Goal: Task Accomplishment & Management: Use online tool/utility

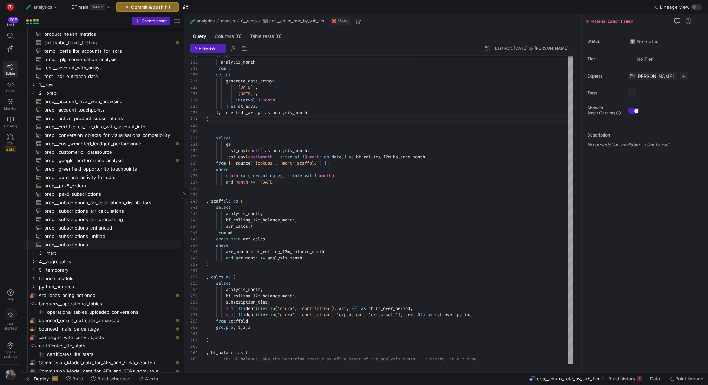
scroll to position [180, 0]
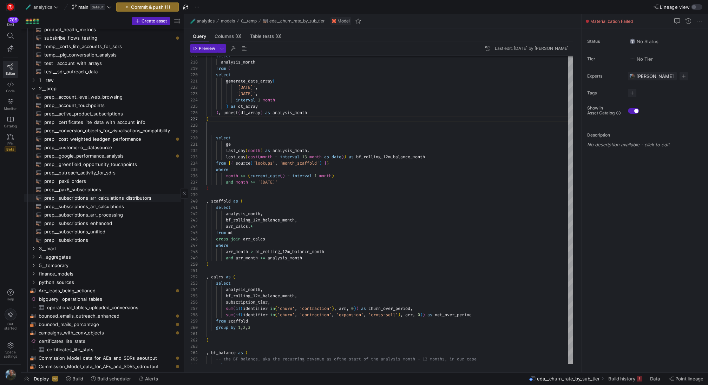
click at [119, 200] on span "prep__subscriptions_arr_calculations_distributors​​​​​​​​​​" at bounding box center [108, 198] width 129 height 8
type textarea "{{ config(materialized="table") }} with sub_fields as ( SELECT accountid, id, r…"
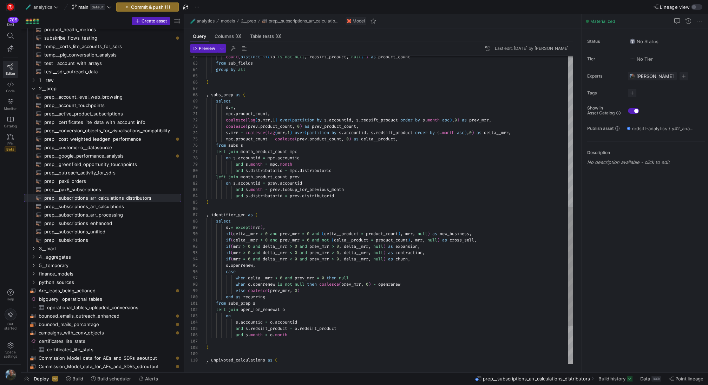
scroll to position [63, 0]
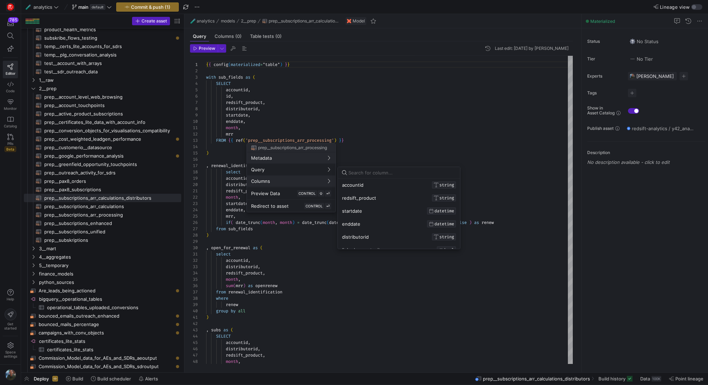
click at [371, 171] on input at bounding box center [403, 173] width 108 height 6
type input "c"
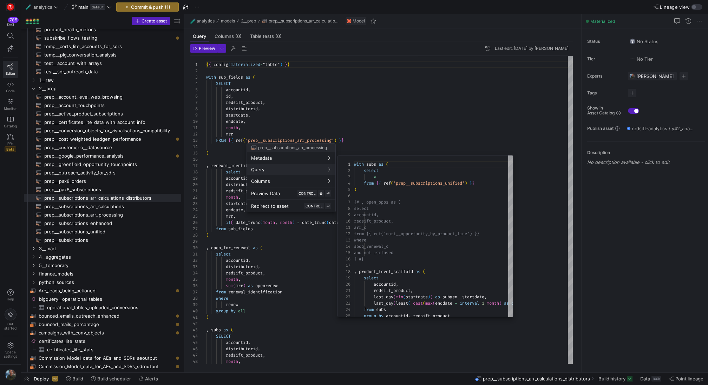
click at [121, 218] on div at bounding box center [354, 192] width 708 height 385
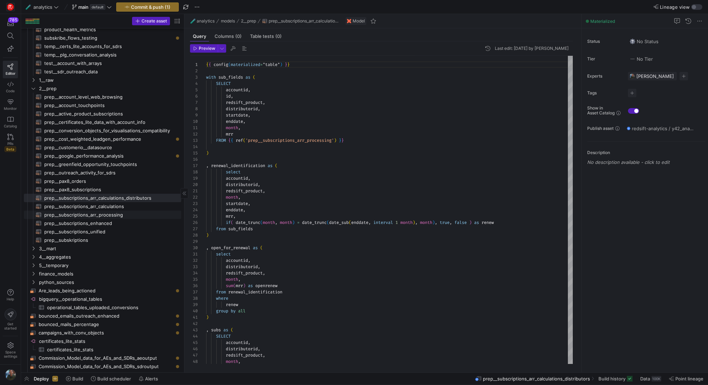
click at [126, 215] on span "prep__subscriptions_arr_processing​​​​​​​​​​" at bounding box center [108, 215] width 129 height 8
type textarea "with subs as ( select * from {{ ref('prep__subscriptions_unified') }} ) {# , op…"
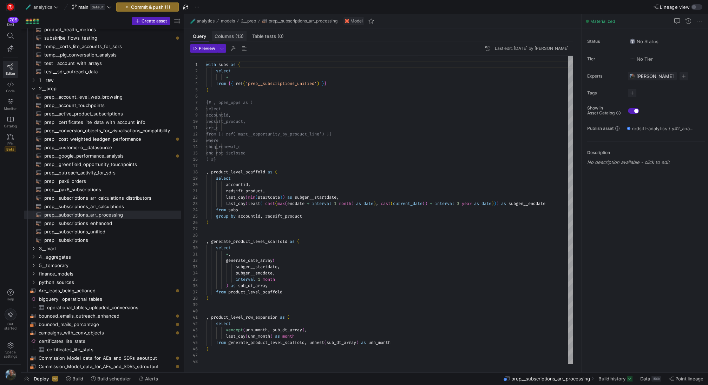
click at [242, 40] on div "Columns (13)" at bounding box center [229, 36] width 35 height 10
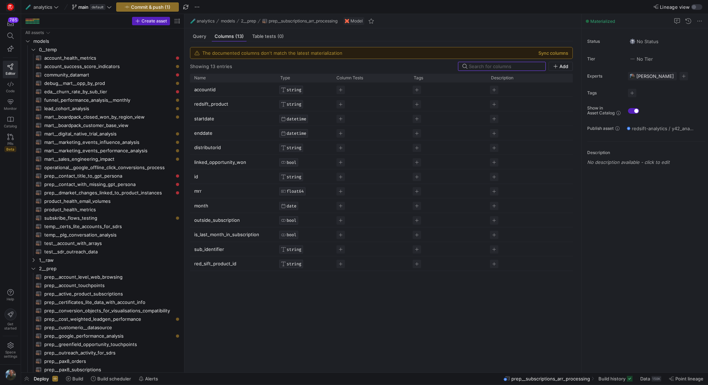
click at [558, 57] on div "The documented columns don't match the latest materialization Sync columns" at bounding box center [381, 52] width 382 height 11
click at [559, 53] on button "Sync columns" at bounding box center [554, 53] width 30 height 6
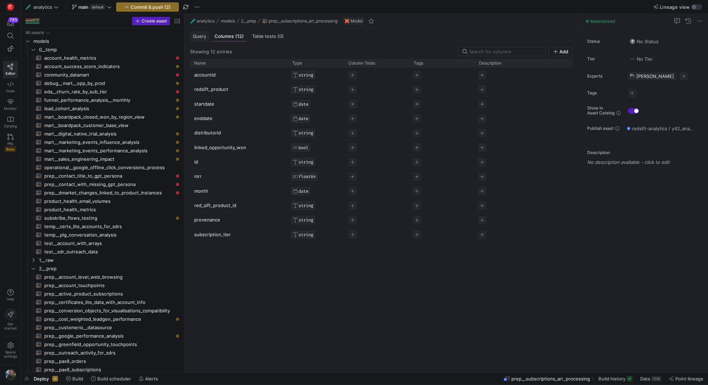
click at [203, 35] on span "Query" at bounding box center [199, 36] width 13 height 5
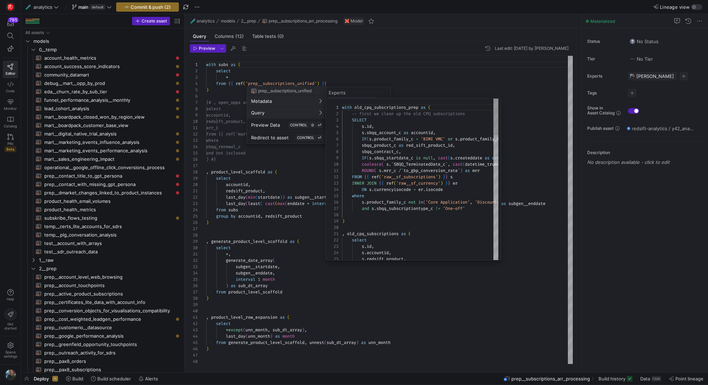
scroll to position [57, 0]
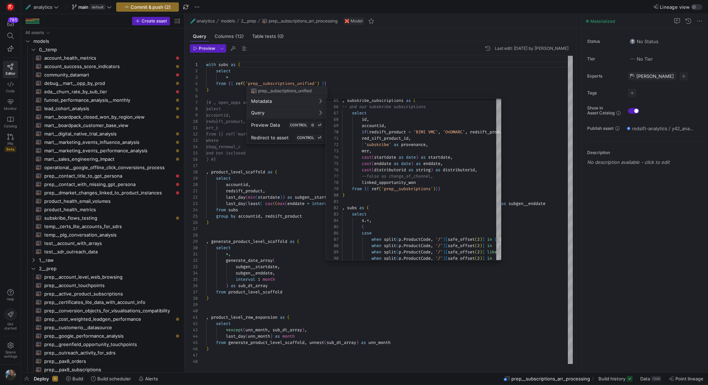
click at [142, 240] on div at bounding box center [354, 192] width 708 height 385
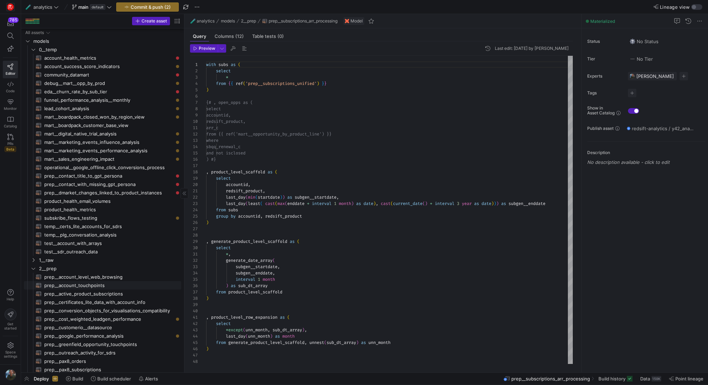
scroll to position [134, 0]
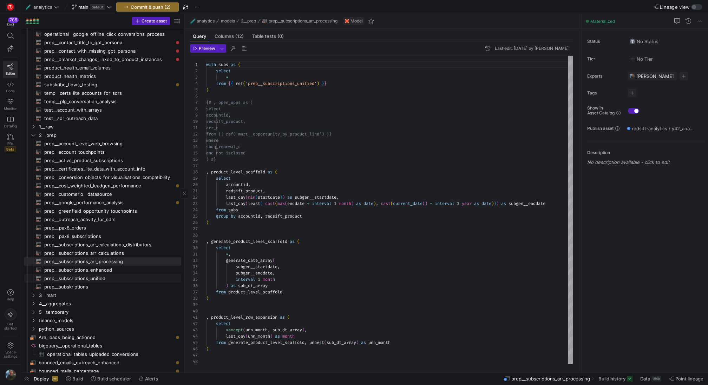
click at [122, 277] on span "prep__subscriptions_unified​​​​​​​​​​" at bounding box center [108, 279] width 129 height 8
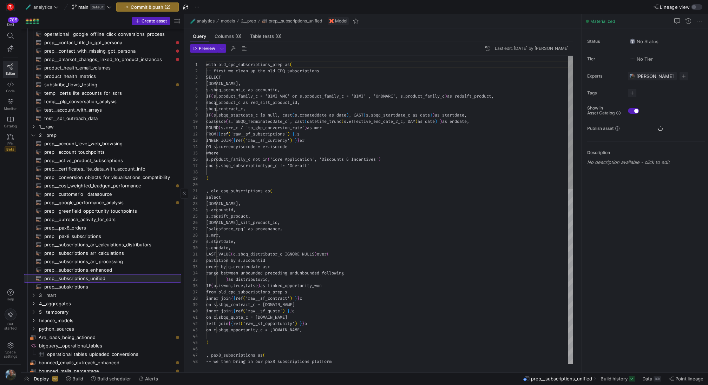
scroll to position [57, 0]
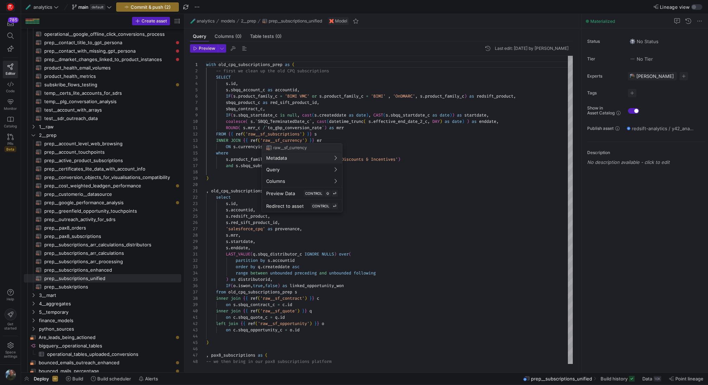
click at [427, 154] on div at bounding box center [354, 192] width 708 height 385
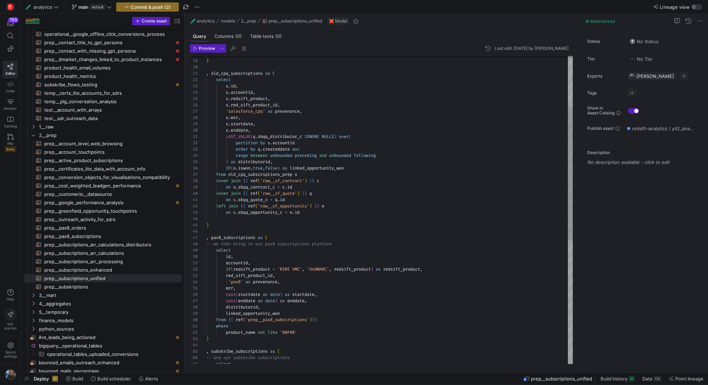
click at [270, 130] on div "s . red_sift_product_id , 'salesforce_cpq' as provenance , s . mrr , s . startd…" at bounding box center [389, 295] width 367 height 714
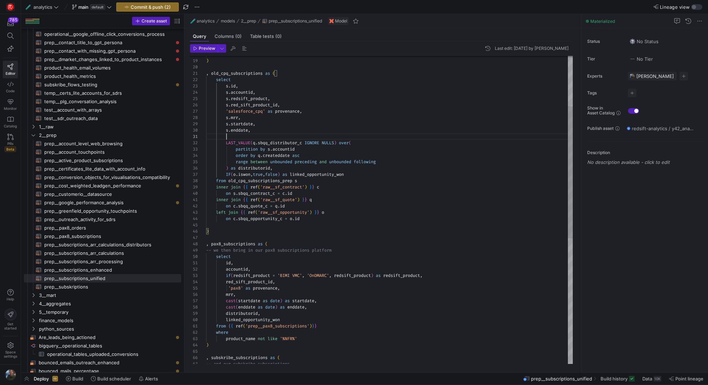
scroll to position [0, 20]
click at [282, 142] on div "s . red_sift_product_id , 'salesforce_cpq' as provenance , s . mrr , s . startd…" at bounding box center [389, 298] width 367 height 720
click at [257, 134] on div "s . red_sift_product_id , 'salesforce_cpq' as provenance , s . mrr , s . startd…" at bounding box center [389, 298] width 367 height 720
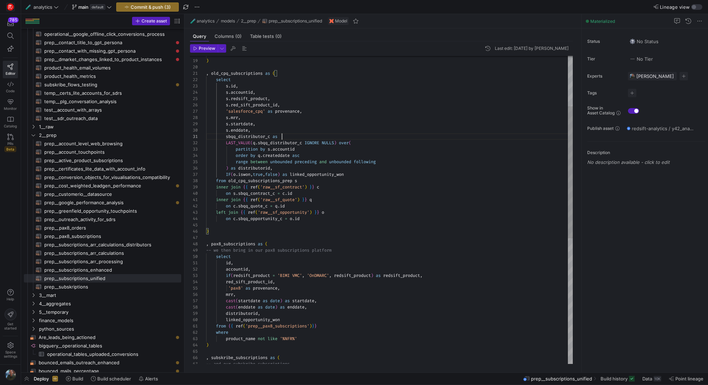
scroll to position [0, 76]
click at [262, 168] on div "s . red_sift_product_id , 'salesforce_cpq' as provenance , s . mrr , s . startd…" at bounding box center [389, 298] width 367 height 720
click at [287, 136] on div "s . red_sift_product_id , 'salesforce_cpq' as provenance , s . mrr , s . startd…" at bounding box center [389, 298] width 367 height 720
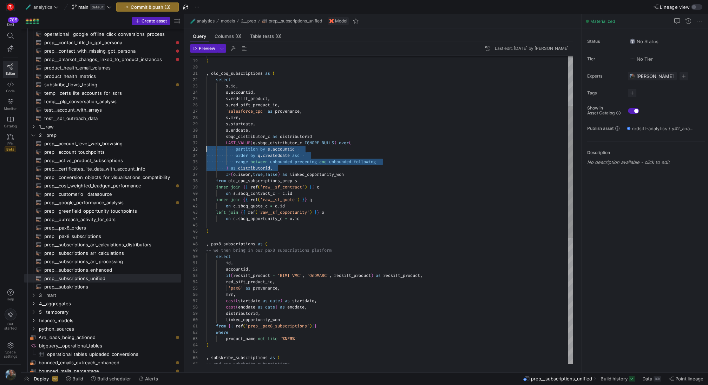
scroll to position [6, 0]
drag, startPoint x: 282, startPoint y: 168, endPoint x: 188, endPoint y: 143, distance: 97.5
click at [206, 143] on div "s . red_sift_product_id , 'salesforce_cpq' as provenance , s . mrr , s . startd…" at bounding box center [389, 298] width 367 height 720
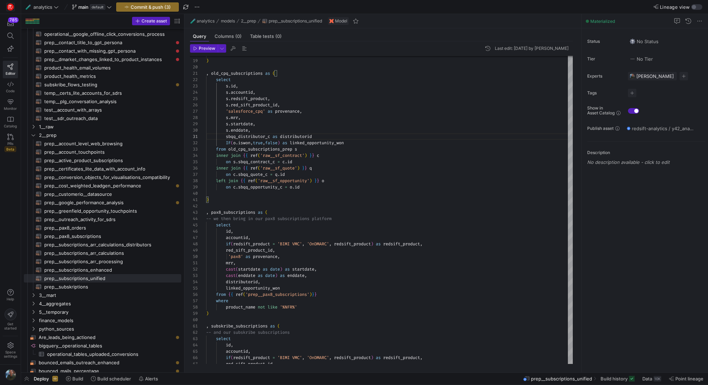
scroll to position [0, 111]
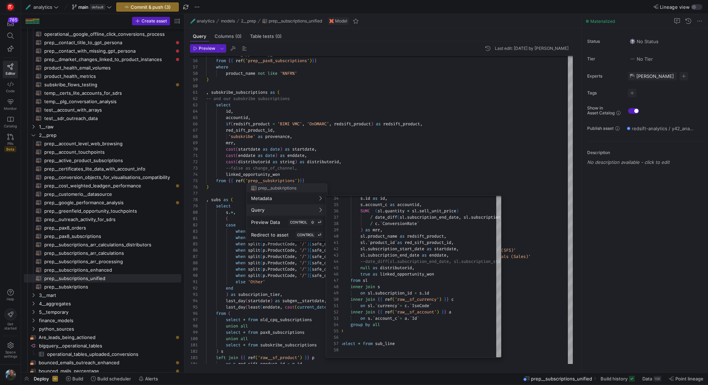
click at [407, 151] on div at bounding box center [354, 192] width 708 height 385
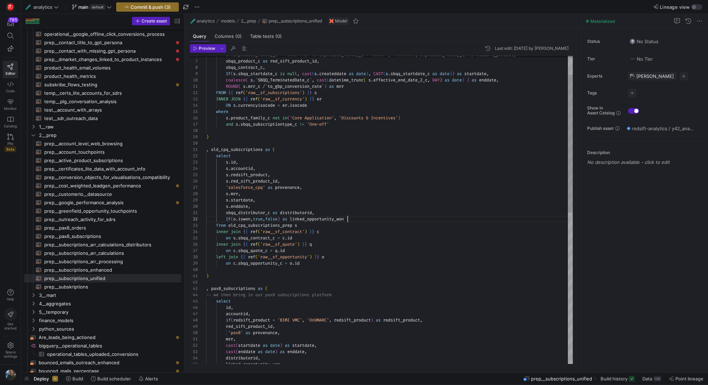
scroll to position [6, 141]
click at [355, 221] on div "accountid , if ( redsift_product = 'BIMI VMC' , 'OnDMARC' , redsift_product ) a…" at bounding box center [389, 358] width 367 height 689
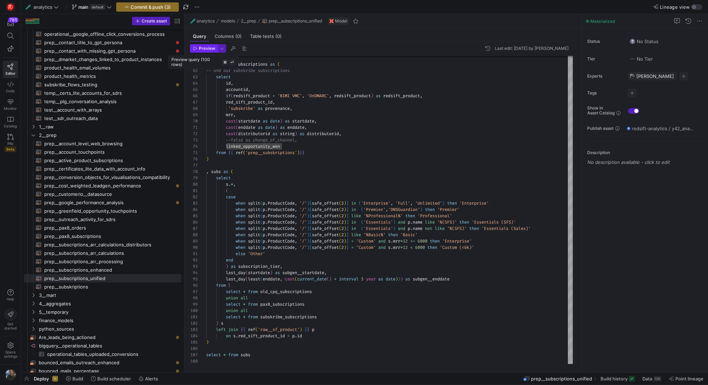
click at [208, 51] on span "button" at bounding box center [203, 49] width 27 height 8
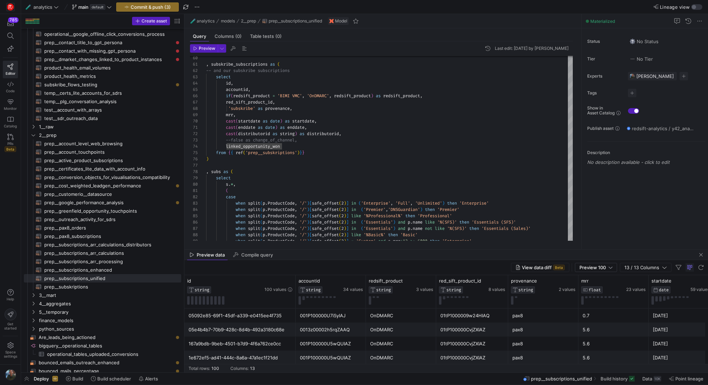
scroll to position [0, 73]
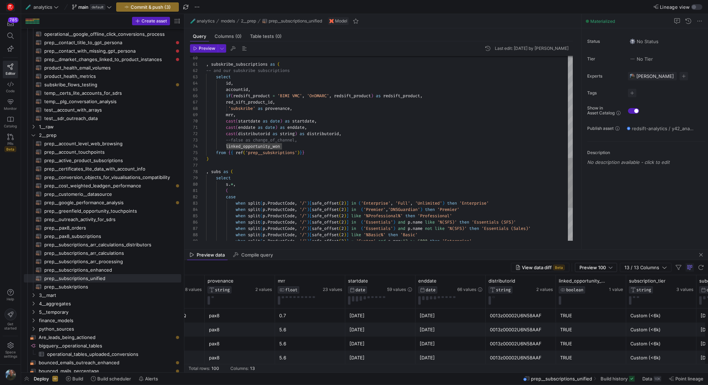
click at [311, 142] on div ", subskribe_subscriptions as ( -- and our subskribe subscriptions select id , a…" at bounding box center [389, 20] width 367 height 689
click at [232, 141] on div ", subskribe_subscriptions as ( -- and our subskribe subscriptions select id , a…" at bounding box center [389, 20] width 367 height 689
type textarea "cast(enddate as date) as enddate, cast(distributorid as string) as distributori…"
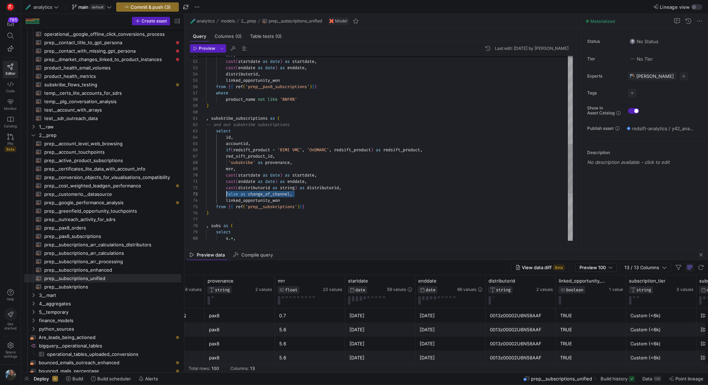
drag, startPoint x: 297, startPoint y: 194, endPoint x: 227, endPoint y: 194, distance: 69.9
click at [227, 194] on div ", subskribe_subscriptions as ( -- and our subskribe subscriptions select id , a…" at bounding box center [389, 74] width 367 height 689
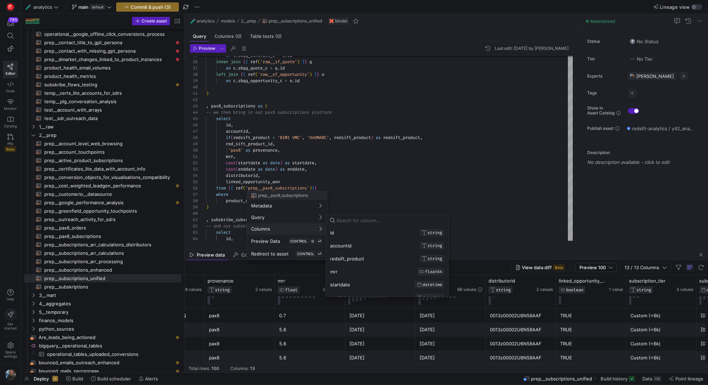
click at [352, 221] on input at bounding box center [391, 221] width 108 height 6
type input "chan"
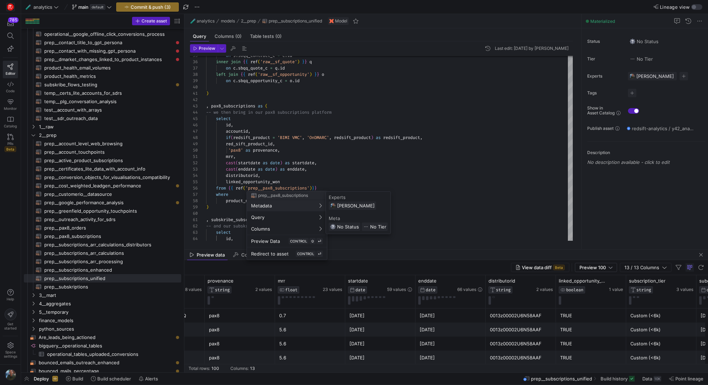
click at [284, 165] on div at bounding box center [354, 192] width 708 height 385
click at [270, 173] on div ", subskribe_subscriptions as ( -- and our subskribe subscriptions select id , )…" at bounding box center [389, 176] width 367 height 689
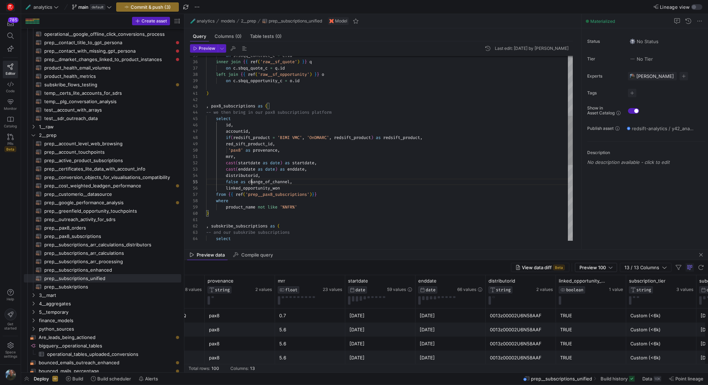
click at [251, 183] on div ", subskribe_subscriptions as ( -- and our subskribe subscriptions select ) prod…" at bounding box center [389, 179] width 367 height 695
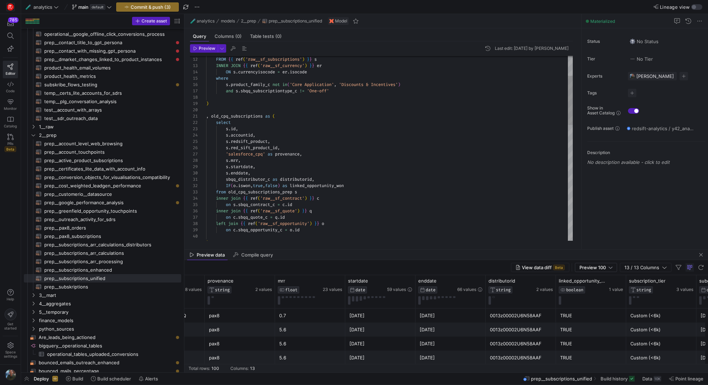
click at [326, 180] on div "'salesforce_cpq' as provenance , s . mrr , s . startdate , s . id , s . account…" at bounding box center [389, 328] width 367 height 695
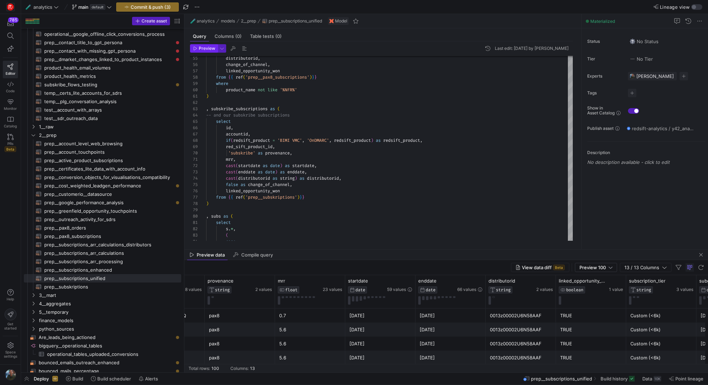
click at [208, 47] on span "Preview" at bounding box center [207, 48] width 17 height 5
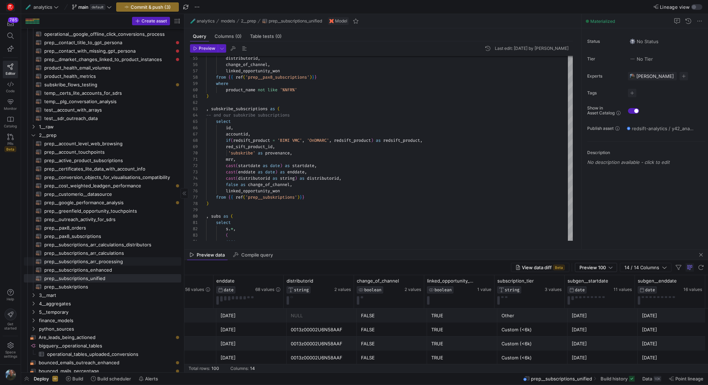
click at [115, 260] on span "prep__subscriptions_arr_processing​​​​​​​​​​" at bounding box center [108, 262] width 129 height 8
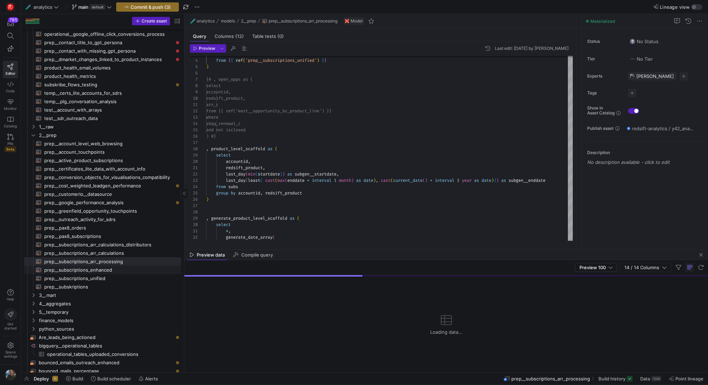
click at [89, 270] on span "prep__subscriptions_enhanced​​​​​​​​​​" at bounding box center [108, 270] width 129 height 8
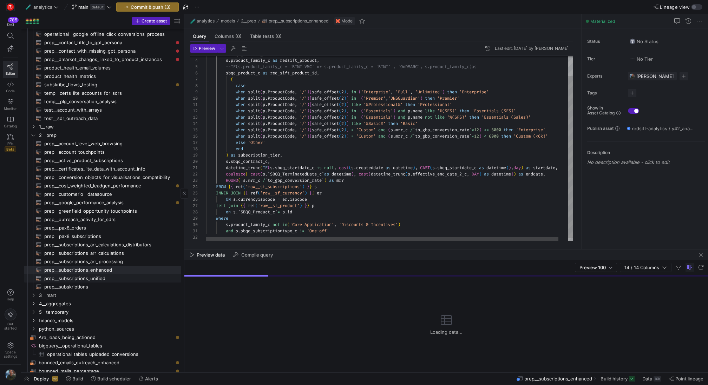
click at [94, 282] on span "prep__subscriptions_unified​​​​​​​​​​" at bounding box center [108, 279] width 129 height 8
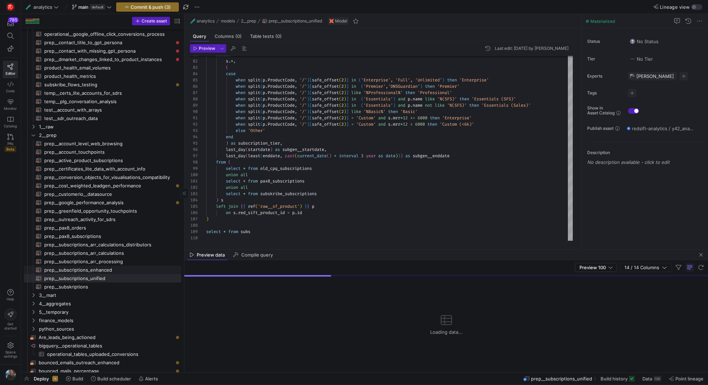
click at [107, 271] on span "prep__subscriptions_enhanced​​​​​​​​​​" at bounding box center [108, 270] width 129 height 8
type textarea "SELECT s.id, s.sbqq_account_c as accountid, s.product_family_c as redsift_produ…"
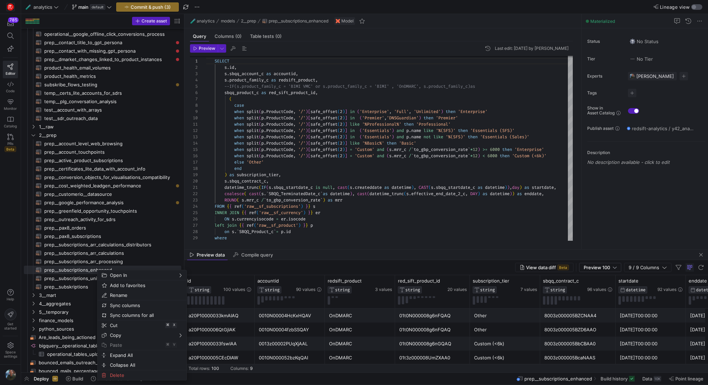
click at [699, 6] on div "button" at bounding box center [696, 7] width 11 height 6
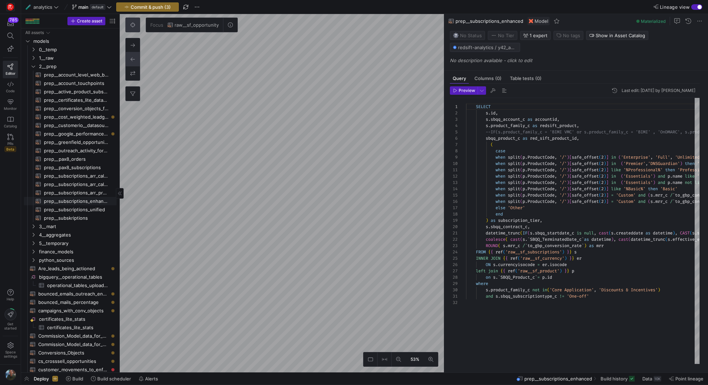
click at [97, 201] on span "prep__subscriptions_enhanced​​​​​​​​​​" at bounding box center [76, 201] width 65 height 8
click at [34, 50] on icon "Press SPACE to select this row." at bounding box center [33, 49] width 5 height 4
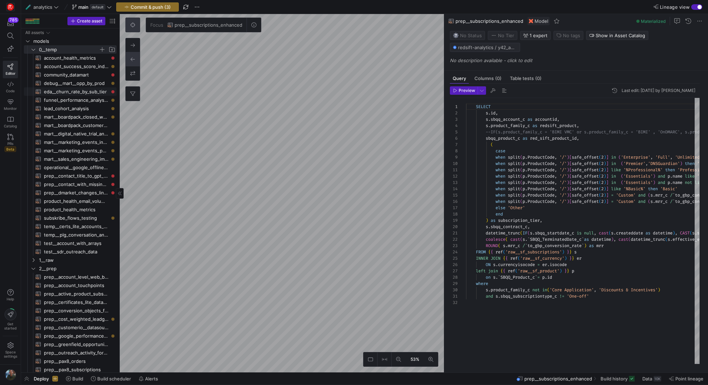
click at [77, 95] on span "eda__churn_rate_by_sub_tier​​​​​​​​​​" at bounding box center [76, 92] width 65 height 8
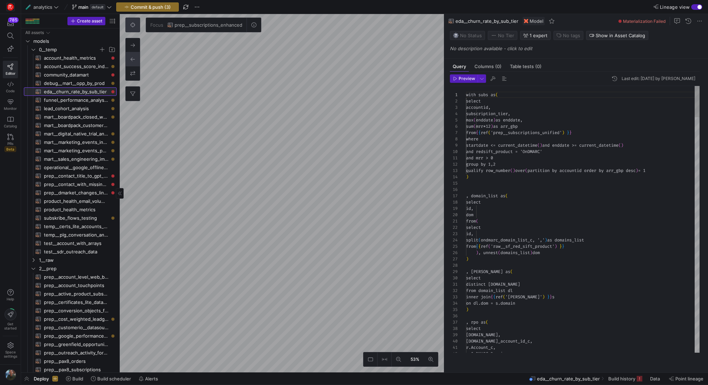
scroll to position [63, 0]
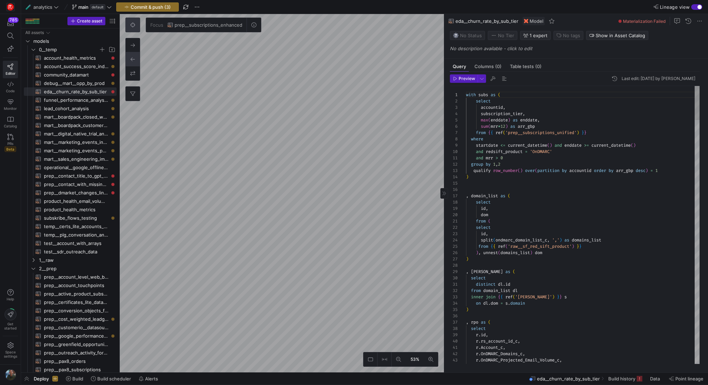
scroll to position [19, 138]
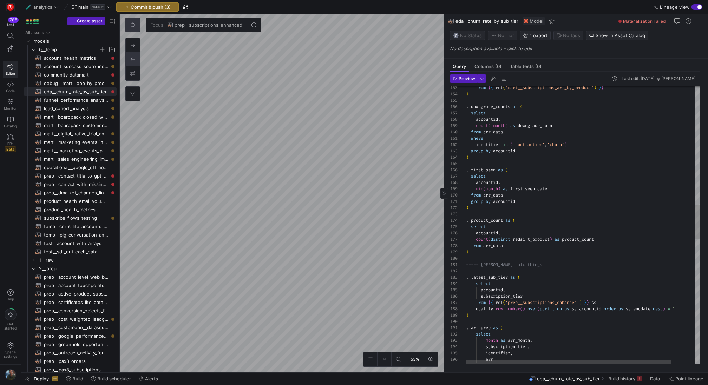
click at [585, 170] on div "from { { ref ( 'mart__subscriptions_arr_by_product' ) } } s ) , downgrade_count…" at bounding box center [596, 252] width 260 height 2268
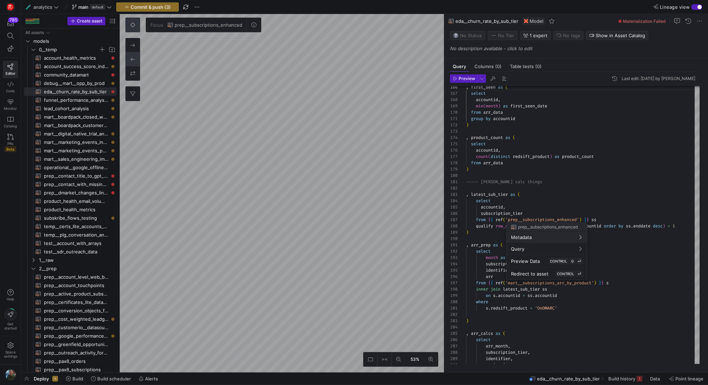
click at [597, 215] on div at bounding box center [354, 192] width 708 height 385
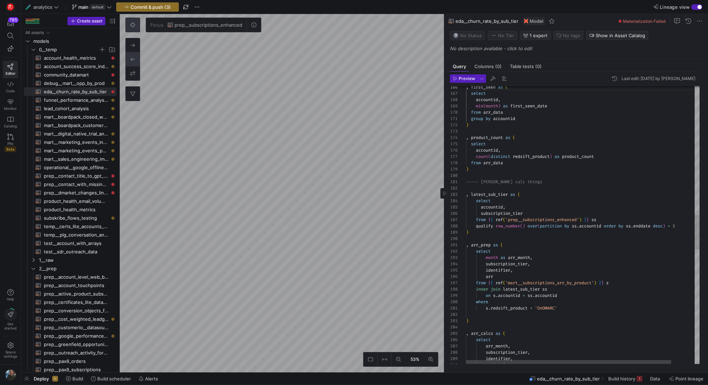
click at [602, 217] on div ", first_seen as ( select accountid , min ( month ) as first_seen_date from arr_…" at bounding box center [596, 169] width 260 height 2268
click at [594, 194] on div ", first_seen as ( select accountid , min ( month ) as first_seen_date from arr_…" at bounding box center [596, 169] width 260 height 2268
click at [617, 221] on div ", first_seen as ( select accountid , min ( month ) as first_seen_date from arr_…" at bounding box center [596, 169] width 260 height 2268
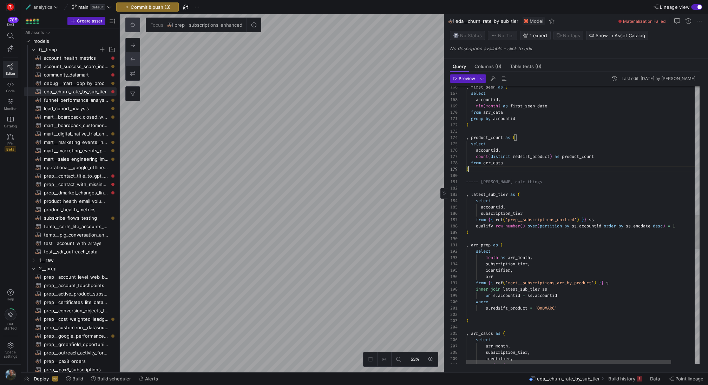
click at [599, 171] on div ", first_seen as ( select accountid , min ( month ) as first_seen_date from arr_…" at bounding box center [596, 169] width 260 height 2268
type textarea "----- chrun calc things , latest_sub_tier as ( select accountid, subscription_t…"
click at [585, 194] on div ", first_seen as ( select accountid , min ( month ) as first_seen_date from arr_…" at bounding box center [596, 169] width 260 height 2268
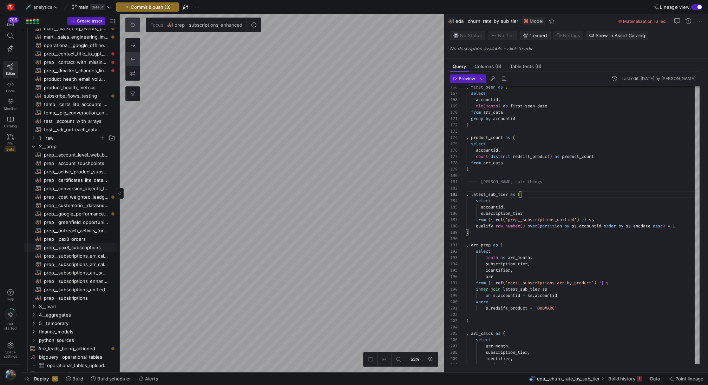
scroll to position [118, 0]
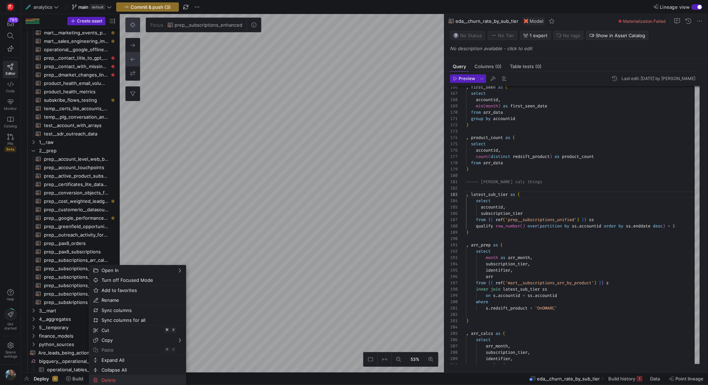
click at [119, 381] on span "Delete" at bounding box center [132, 381] width 66 height 10
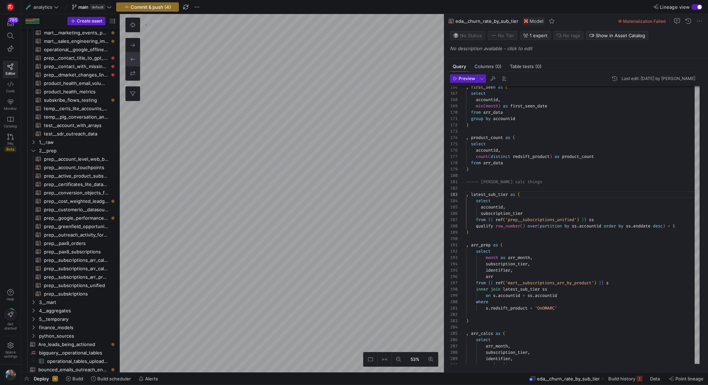
click at [700, 9] on div "button" at bounding box center [700, 7] width 4 height 4
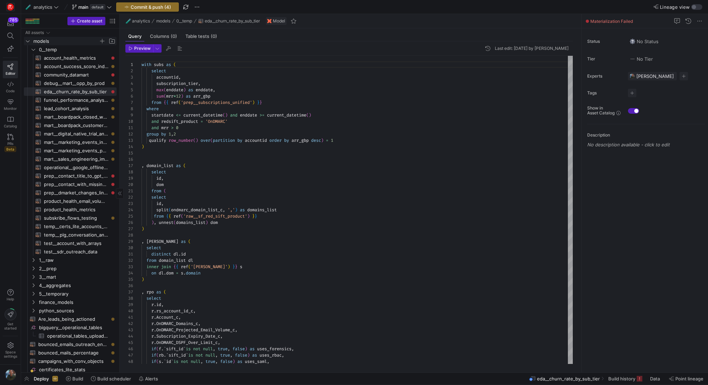
click at [30, 43] on icon "Press SPACE to select this row." at bounding box center [27, 41] width 5 height 4
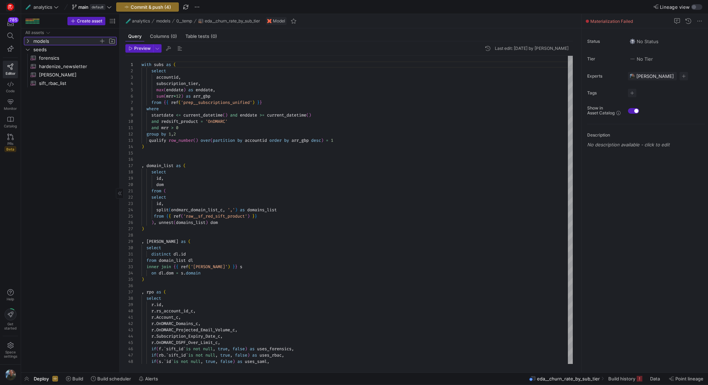
click at [29, 43] on icon at bounding box center [27, 41] width 5 height 4
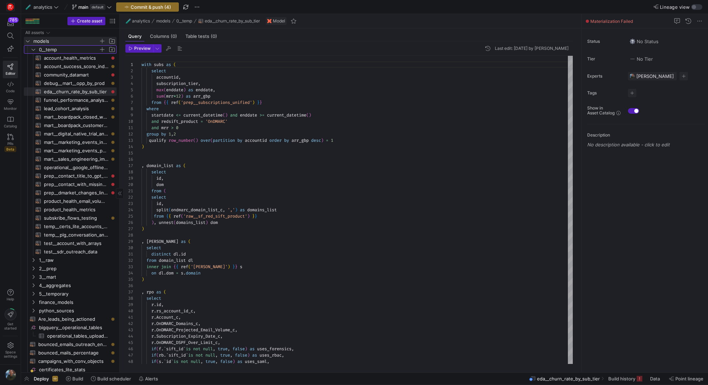
click at [34, 51] on icon "Press SPACE to select this row." at bounding box center [33, 49] width 5 height 4
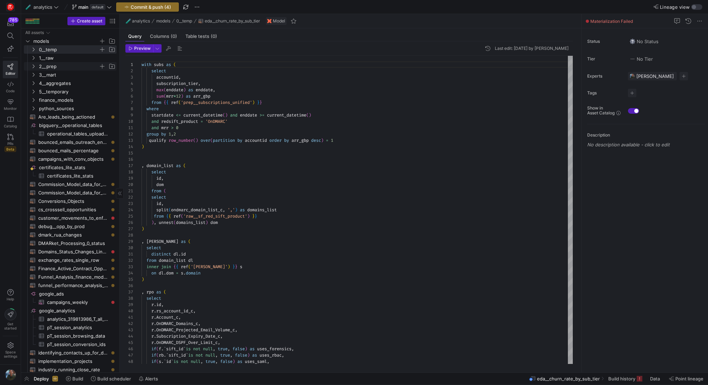
click at [62, 68] on span "2__prep" at bounding box center [69, 67] width 60 height 8
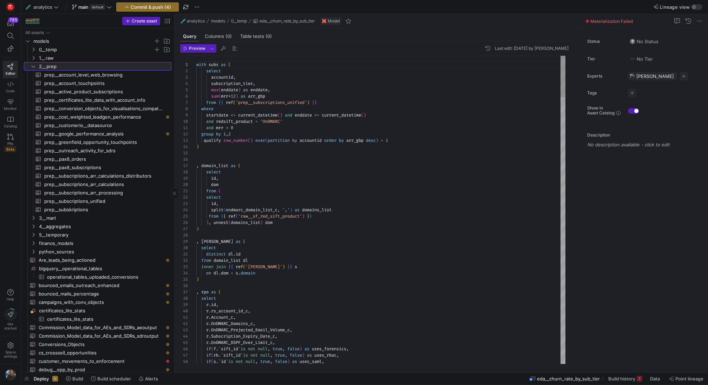
drag, startPoint x: 119, startPoint y: 177, endPoint x: 173, endPoint y: 174, distance: 54.6
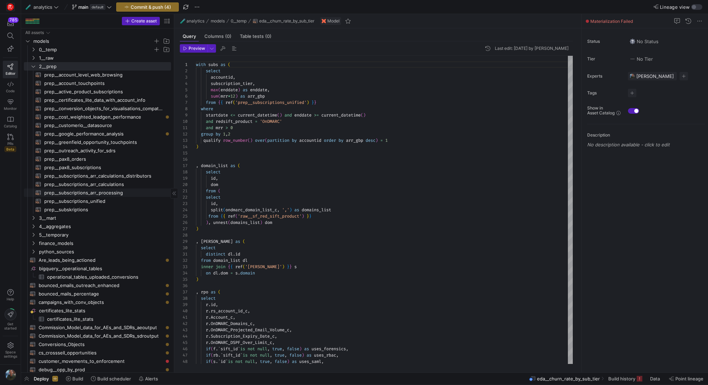
click at [118, 191] on span "prep__subscriptions_arr_processing​​​​​​​​​​" at bounding box center [103, 193] width 119 height 8
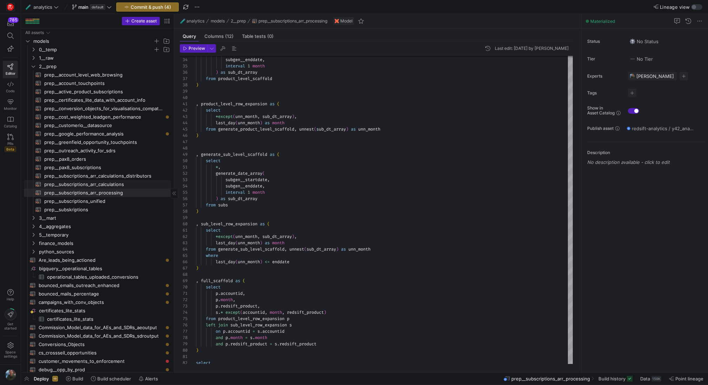
click at [127, 184] on span "prep__subscriptions_arr_calculations​​​​​​​​​​" at bounding box center [103, 185] width 119 height 8
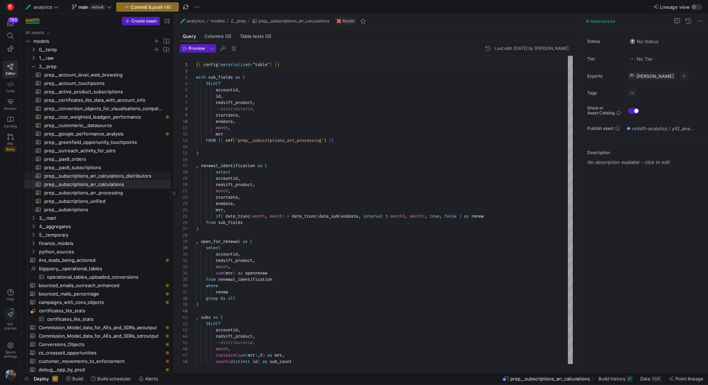
click at [109, 174] on span "prep__subscriptions_arr_calculations_distributors​​​​​​​​​​" at bounding box center [103, 176] width 119 height 8
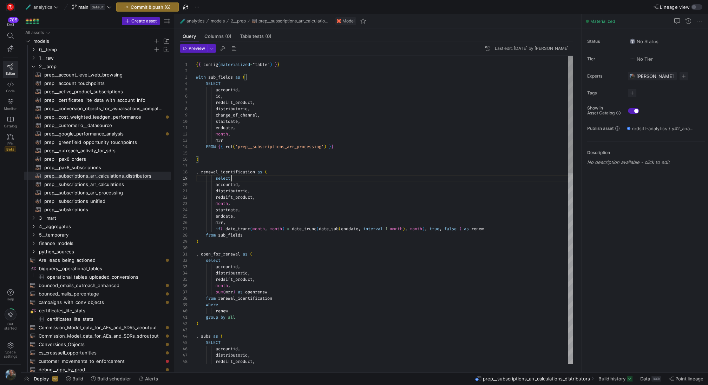
scroll to position [51, 35]
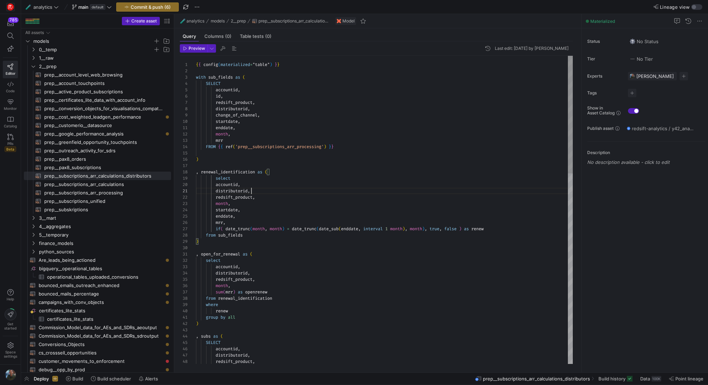
scroll to position [0, 56]
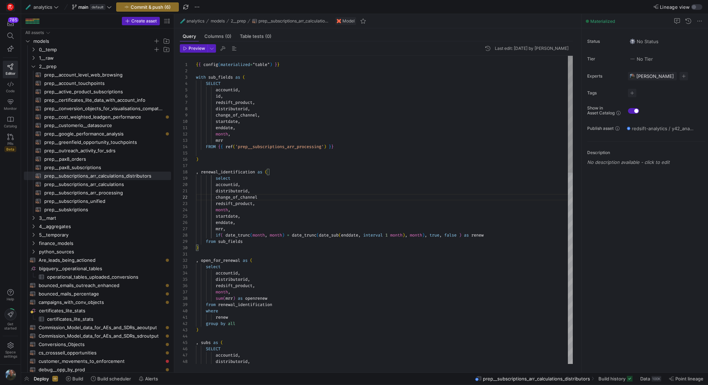
scroll to position [6, 66]
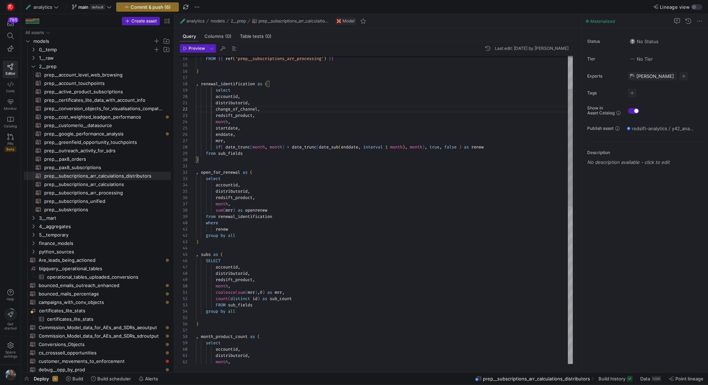
click at [256, 191] on div "FROM { { ref ( 'prep__subscriptions_arr_processing' ) } } ) , renewal_identific…" at bounding box center [384, 375] width 377 height 815
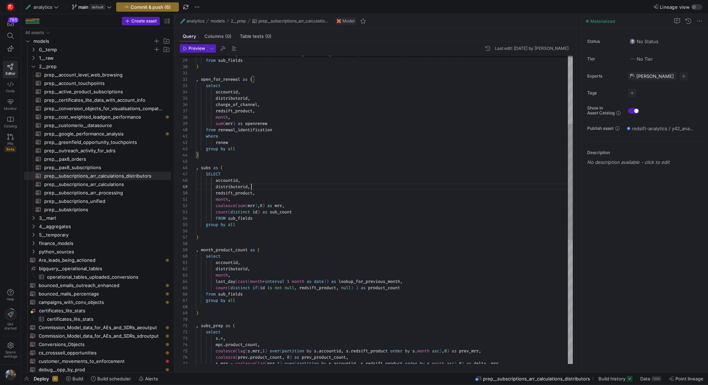
click at [258, 187] on div "if ( date_trunc ( month , month ) = date_trunc ( date_sub ( enddate , interval …" at bounding box center [384, 285] width 377 height 821
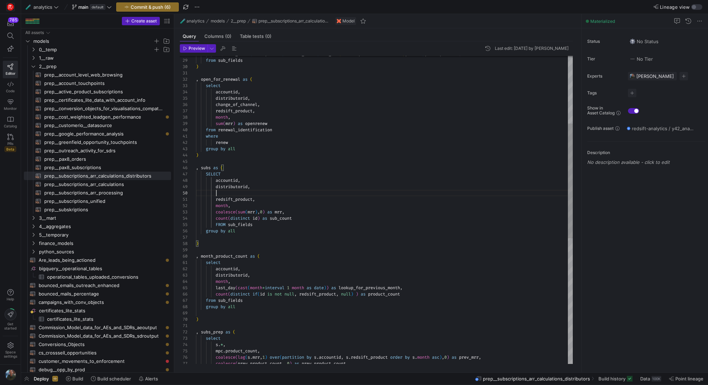
click at [223, 191] on div "if ( date_trunc ( month , month ) = date_trunc ( date_sub ( enddate , interval …" at bounding box center [384, 289] width 377 height 828
click at [197, 193] on div "if ( date_trunc ( month , month ) = date_trunc ( date_sub ( enddate , interval …" at bounding box center [384, 289] width 377 height 828
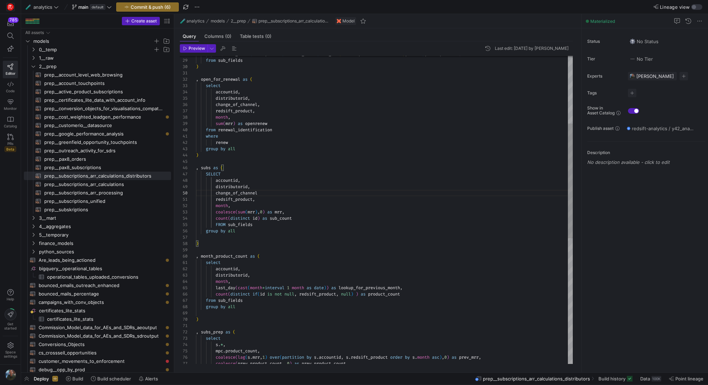
click at [275, 194] on div "if ( date_trunc ( month , month ) = date_trunc ( date_sub ( enddate , interval …" at bounding box center [384, 289] width 377 height 828
click at [292, 242] on div "if ( date_trunc ( month , month ) = date_trunc ( date_sub ( enddate , interval …" at bounding box center [384, 289] width 377 height 828
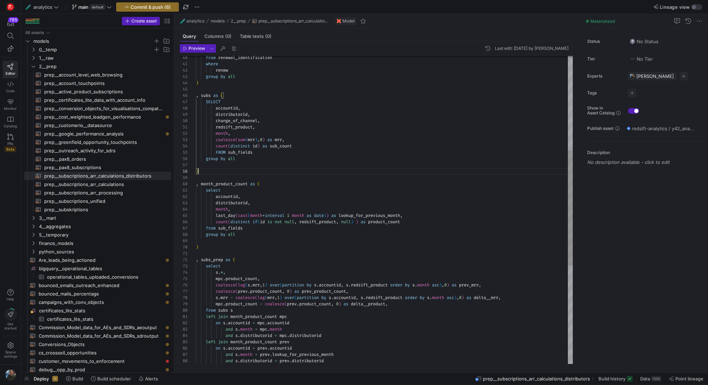
click at [259, 202] on div "from renewal_identification where renew group by all ) , subs as ( SELECT accou…" at bounding box center [384, 216] width 377 height 828
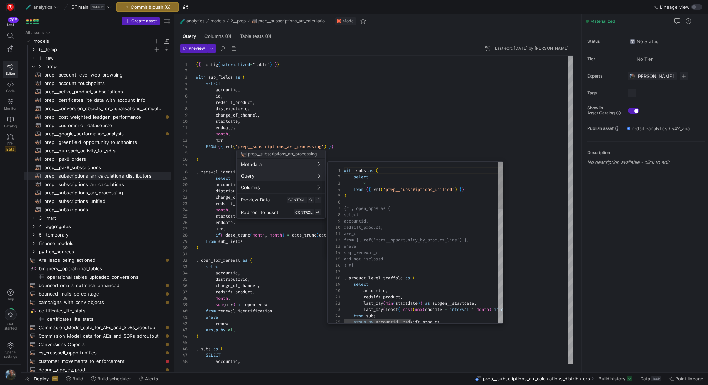
scroll to position [63, 0]
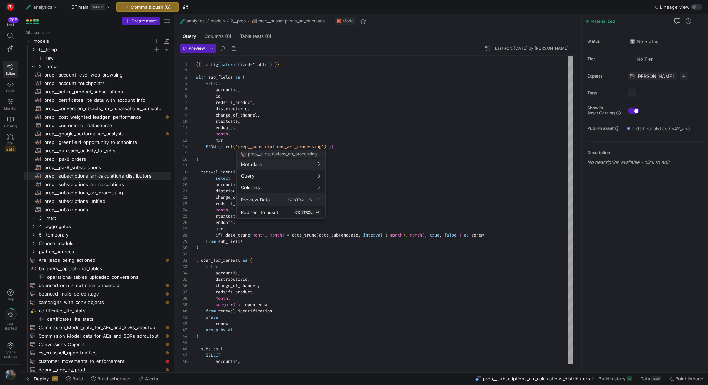
click at [296, 201] on span "CONTROL" at bounding box center [296, 200] width 17 height 4
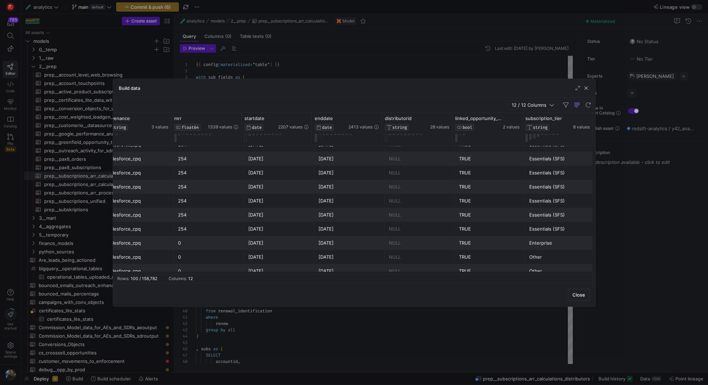
scroll to position [576, 0]
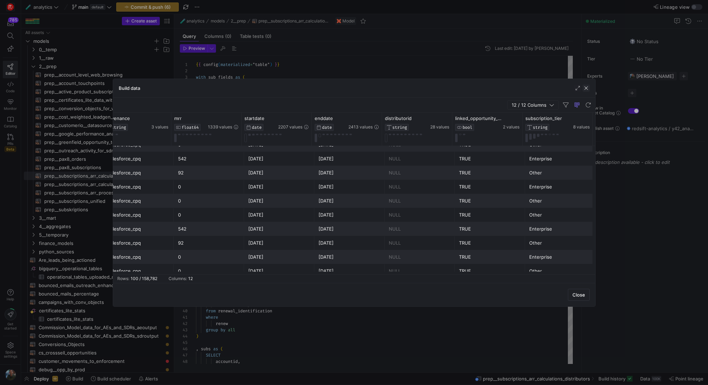
click at [588, 87] on span "button" at bounding box center [586, 88] width 7 height 7
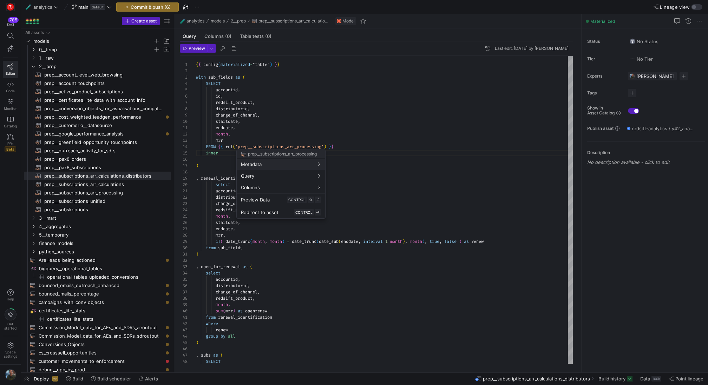
click at [398, 106] on div at bounding box center [354, 192] width 708 height 385
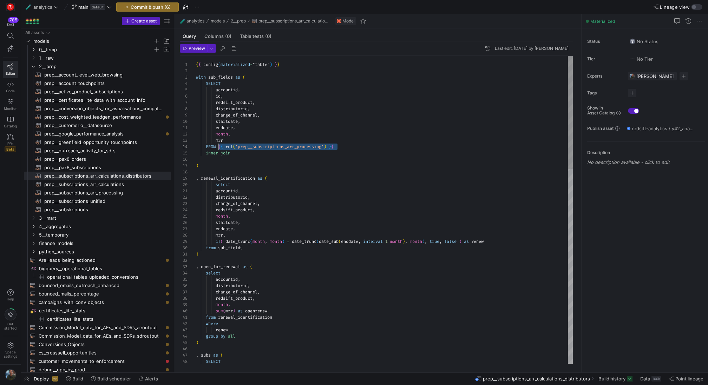
drag, startPoint x: 349, startPoint y: 146, endPoint x: 219, endPoint y: 145, distance: 129.7
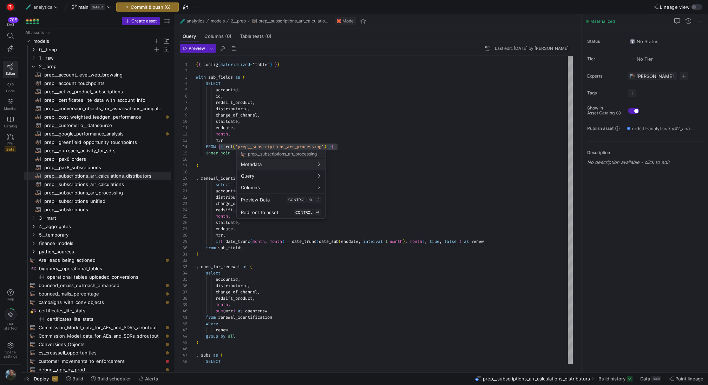
click at [253, 155] on span "prep__subscriptions_arr_processing" at bounding box center [282, 154] width 69 height 5
click at [505, 21] on div "🧪 analytics models 2__prep prep__subscriptions_arr_calculations_distributors Mo…" at bounding box center [377, 21] width 407 height 14
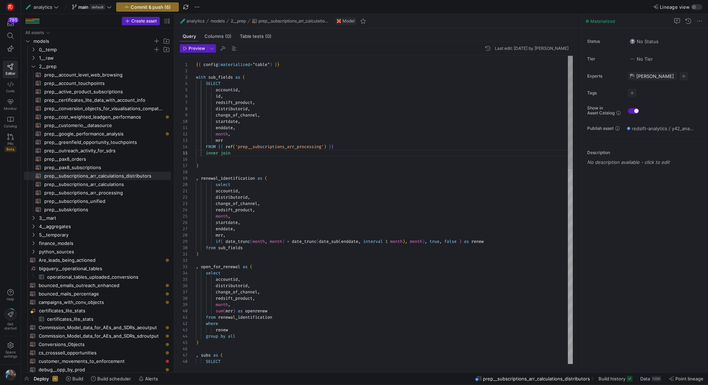
drag, startPoint x: 349, startPoint y: 147, endPoint x: 218, endPoint y: 146, distance: 130.4
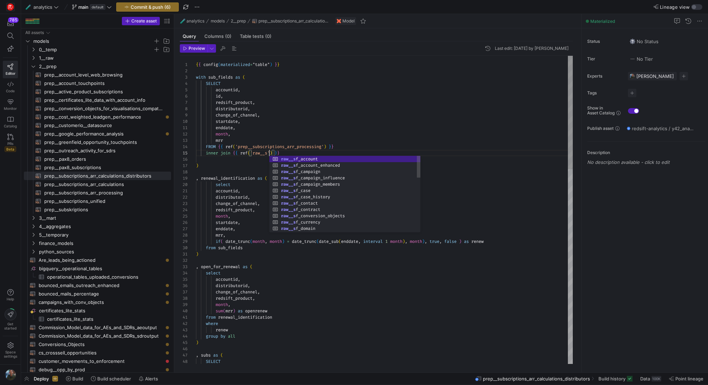
scroll to position [25, 76]
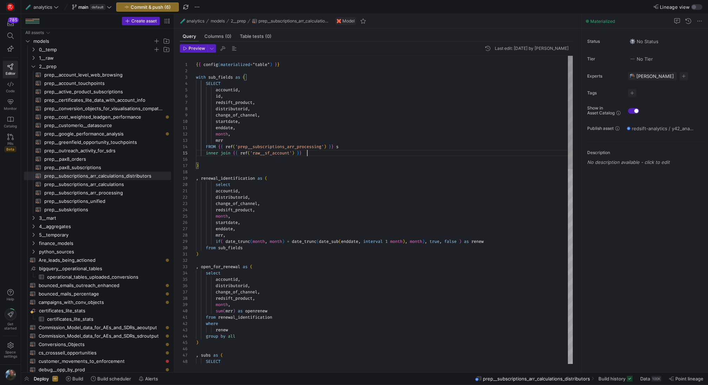
scroll to position [25, 114]
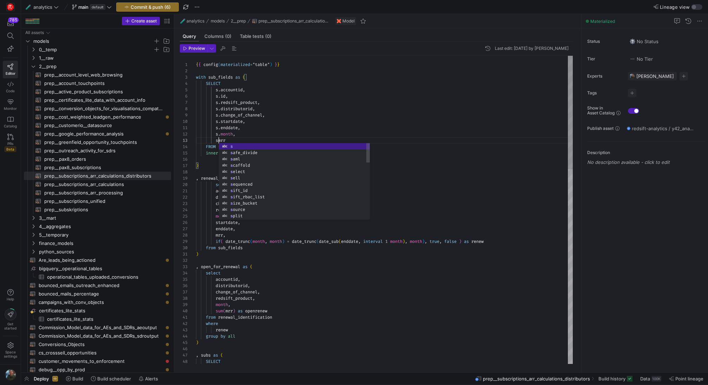
scroll to position [13, 25]
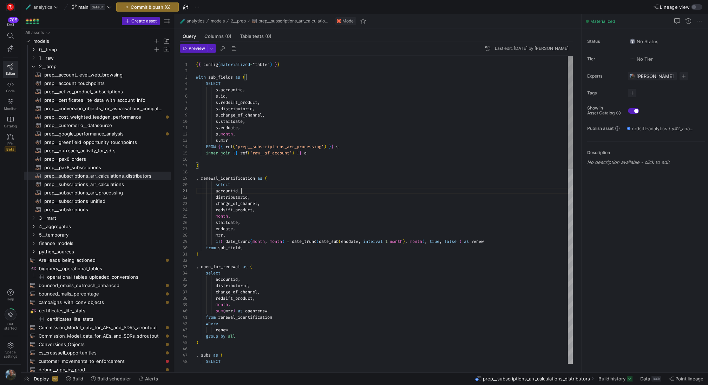
click at [352, 126] on div at bounding box center [354, 192] width 708 height 385
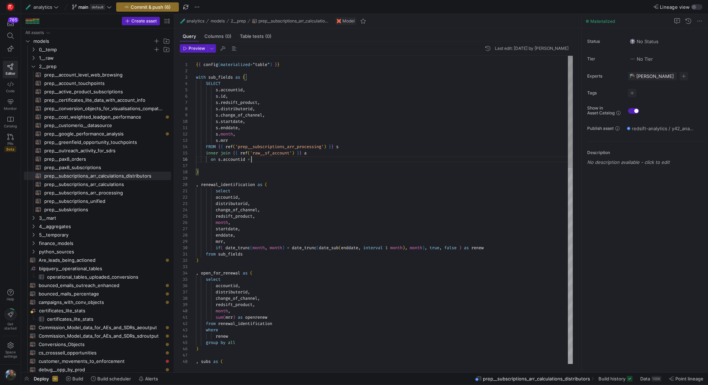
scroll to position [32, 58]
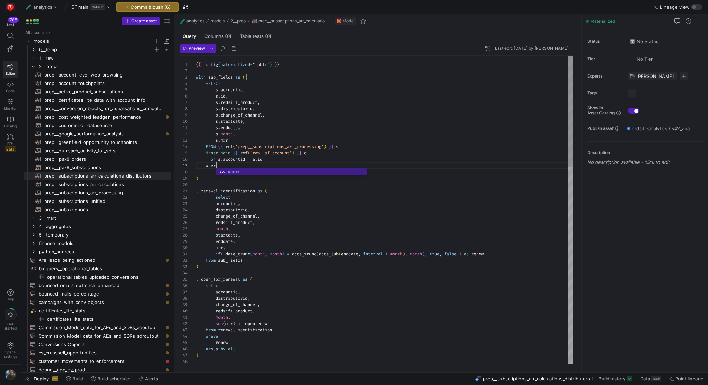
type textarea "s.enddate, s.month, s.mrr FROM {{ ref('prep__subscriptions_arr_processing') }} …"
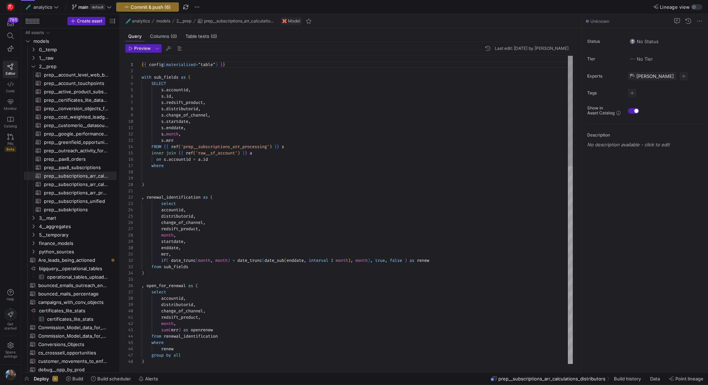
scroll to position [63, 0]
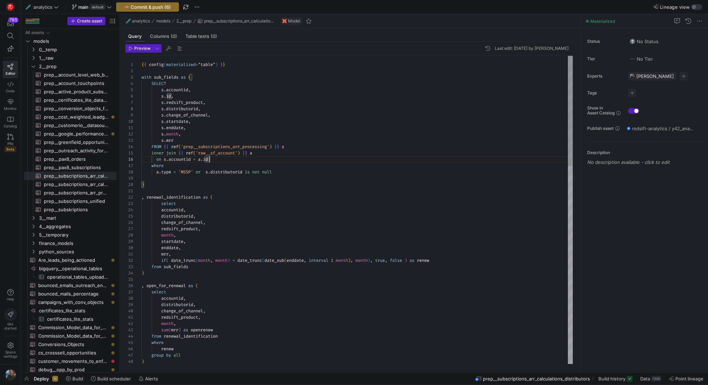
scroll to position [0, 0]
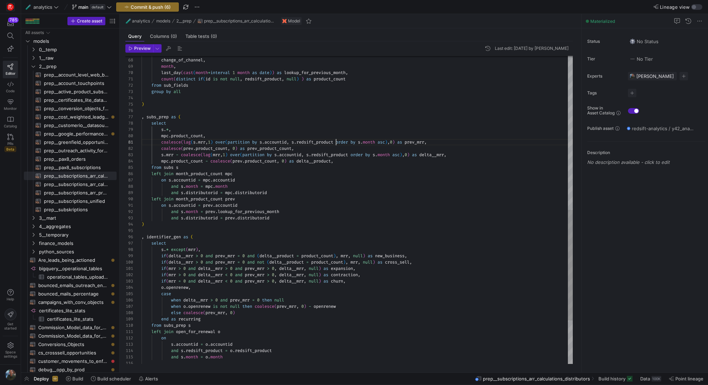
scroll to position [0, 195]
click at [337, 143] on div "distributorid , change_of_channel , month , last_day ( cast ( month + interval …" at bounding box center [357, 57] width 431 height 859
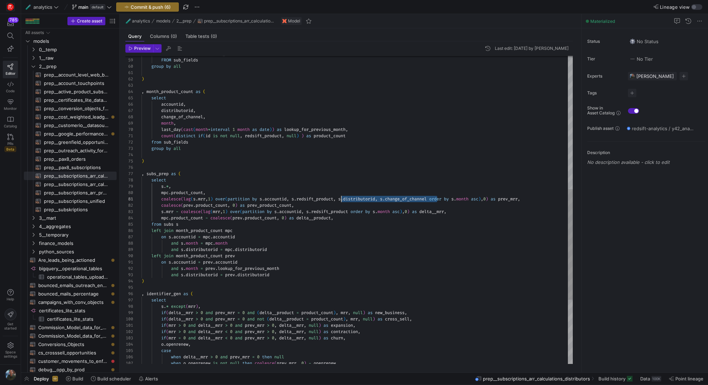
scroll to position [0, 197]
drag, startPoint x: 437, startPoint y: 199, endPoint x: 338, endPoint y: 201, distance: 98.4
click at [338, 201] on div "distributorid , change_of_channel , month , last_day ( cast ( month + interval …" at bounding box center [357, 113] width 431 height 859
click at [354, 213] on div "distributorid , change_of_channel , month , last_day ( cast ( month + interval …" at bounding box center [357, 113] width 431 height 859
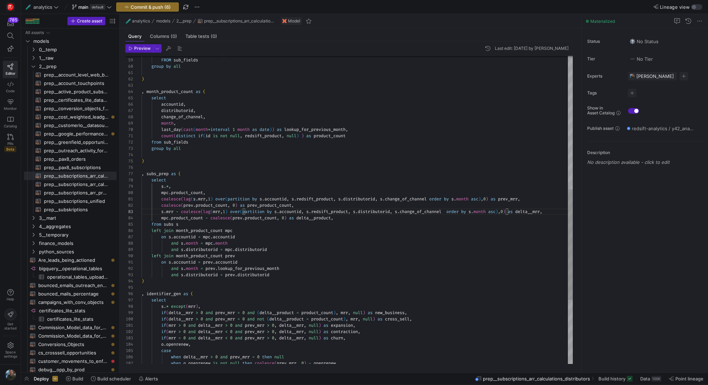
click at [282, 248] on div "distributorid , change_of_channel , month , last_day ( cast ( month + interval …" at bounding box center [357, 113] width 431 height 859
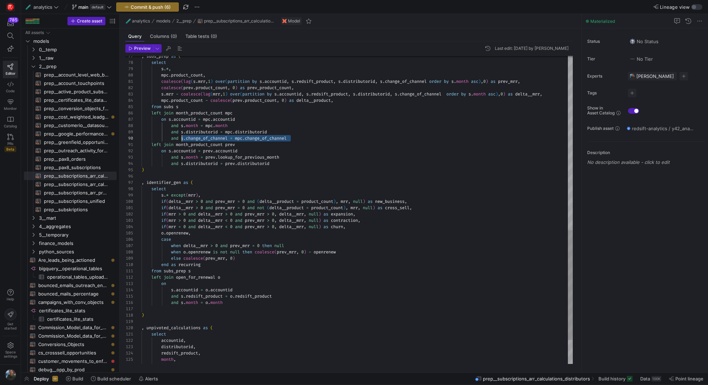
scroll to position [51, 30]
drag, startPoint x: 295, startPoint y: 137, endPoint x: 173, endPoint y: 136, distance: 121.9
click at [173, 136] on div "on s . accountid = mpc . accountid and s . month = mpc . month and s . distribu…" at bounding box center [357, 0] width 431 height 866
click at [282, 165] on div "on s . accountid = mpc . accountid and s . month = mpc . month and s . distribu…" at bounding box center [357, 0] width 431 height 866
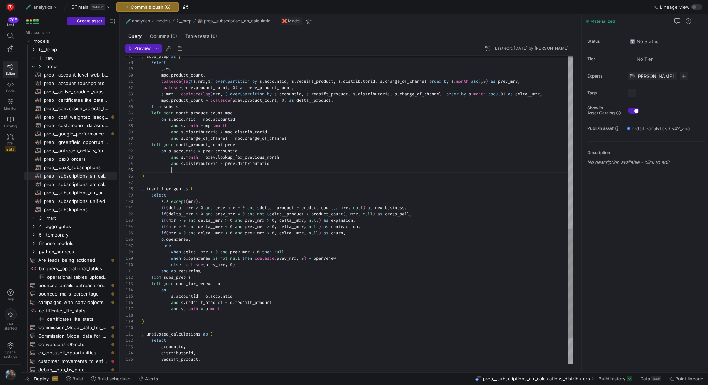
scroll to position [25, 149]
click at [240, 171] on div "on s . accountid = mpc . accountid and s . month = mpc . month and s . distribu…" at bounding box center [357, 3] width 431 height 872
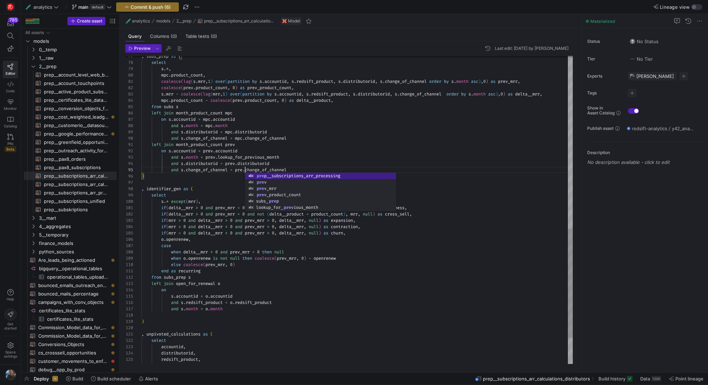
scroll to position [25, 106]
click at [266, 147] on div "on s . accountid = mpc . accountid and s . month = mpc . month and s . distribu…" at bounding box center [357, 3] width 431 height 872
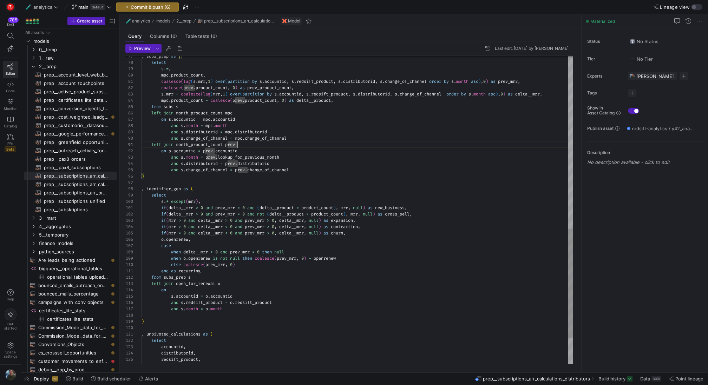
click at [307, 164] on div "on s . accountid = mpc . accountid and s . month = mpc . month and s . distribu…" at bounding box center [357, 3] width 431 height 872
click at [316, 169] on div "on s . accountid = mpc . accountid and s . month = mpc . month and s . distribu…" at bounding box center [357, 3] width 431 height 872
click at [297, 206] on div "on s . accountid = mpc . accountid and s . month = mpc . month and s . distribu…" at bounding box center [357, 3] width 431 height 872
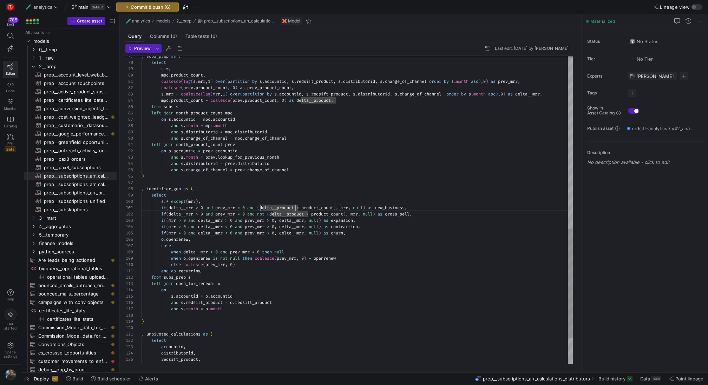
scroll to position [32, 2]
click at [270, 179] on div "on s . accountid = mpc . accountid and s . month = mpc . month and s . distribu…" at bounding box center [357, 3] width 431 height 872
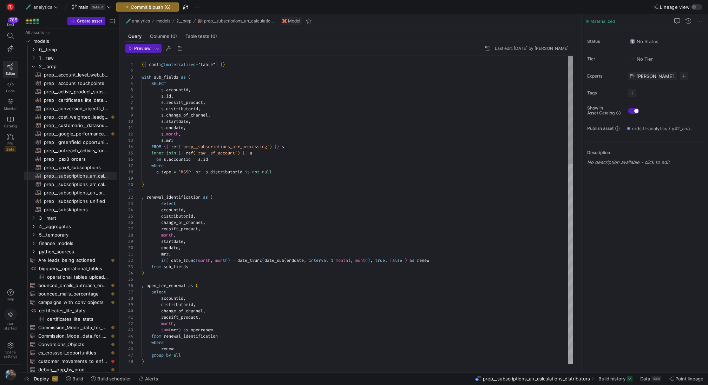
scroll to position [44, 134]
click at [145, 6] on span "Commit & push (6)" at bounding box center [151, 7] width 40 height 6
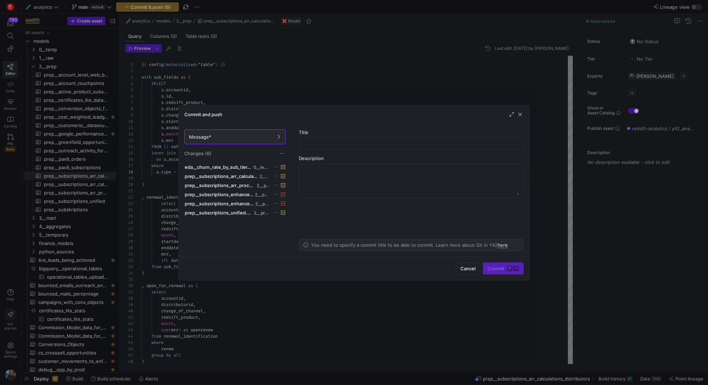
click at [124, 137] on div at bounding box center [354, 192] width 708 height 385
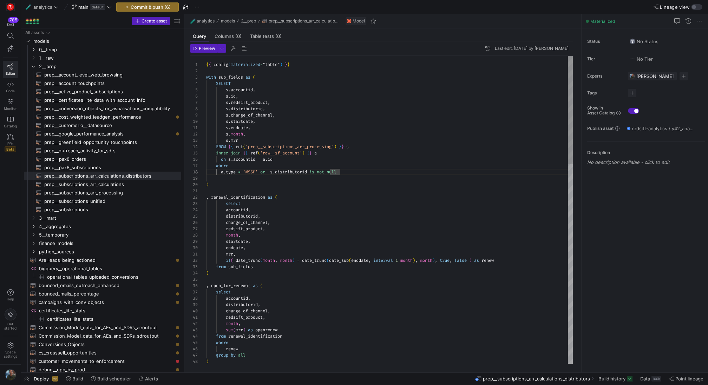
drag, startPoint x: 120, startPoint y: 142, endPoint x: 185, endPoint y: 148, distance: 64.9
click at [185, 148] on as-split "Create asset Drag here to set row groups Drag here to set column labels Group 1…" at bounding box center [364, 193] width 687 height 359
type textarea ", renewal_identification as ( select accountid, distributorid, change_of_channe…"
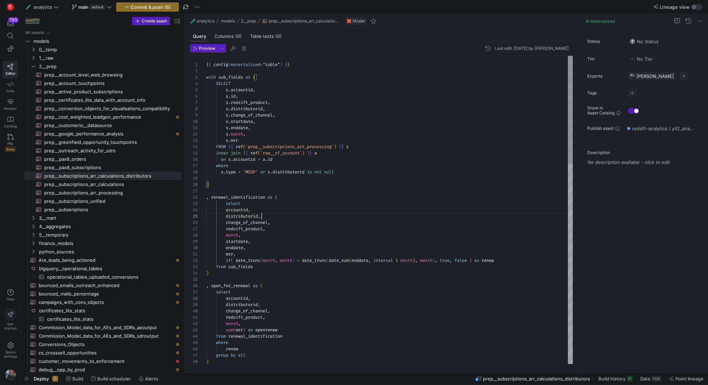
scroll to position [25, 56]
click at [150, 9] on span "Commit & push (6)" at bounding box center [151, 7] width 40 height 6
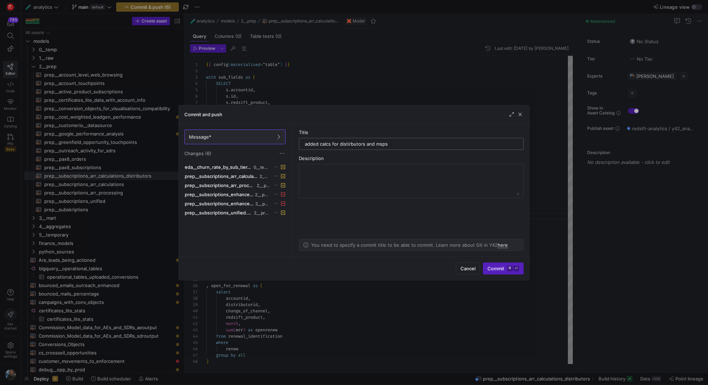
click at [320, 142] on input "added calcs for distirbutors and msps" at bounding box center [411, 144] width 213 height 6
type input "added arr calcs for distirbutors and msps"
click at [508, 275] on div "Cancel Commit ⌘ ⏎" at bounding box center [354, 269] width 351 height 24
click at [508, 271] on kbd "⌘" at bounding box center [510, 269] width 6 height 6
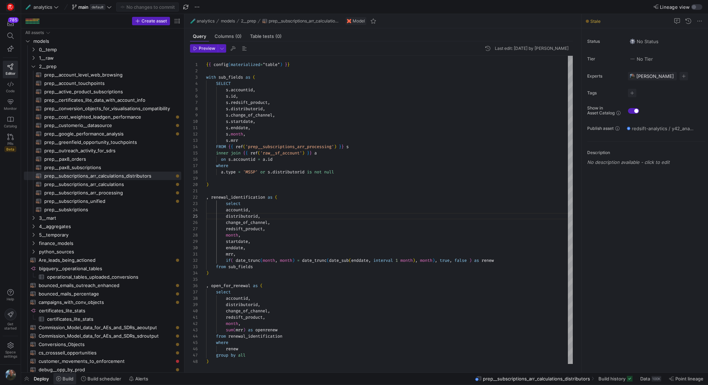
click at [71, 379] on span "Build" at bounding box center [68, 379] width 11 height 6
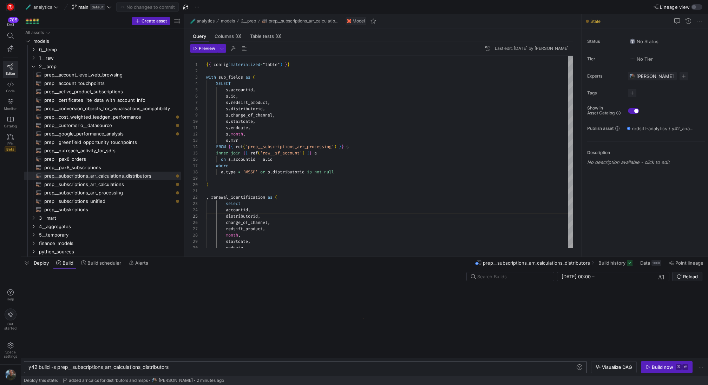
click at [184, 370] on div "y42 build -s prep__subscriptions_arr_calculations_ distributors" at bounding box center [302, 368] width 548 height 6
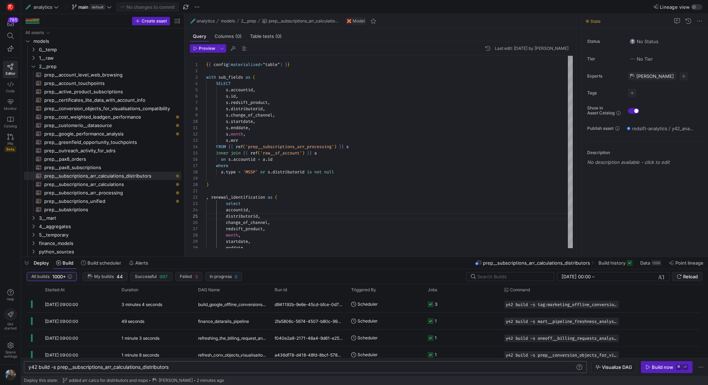
click at [154, 366] on div "y42 build -s prep__subscriptions_arr_calculations_ distributors" at bounding box center [302, 368] width 548 height 6
click at [124, 368] on div "y42 build -s prep__subscriptions_arr_processing+1" at bounding box center [302, 368] width 548 height 6
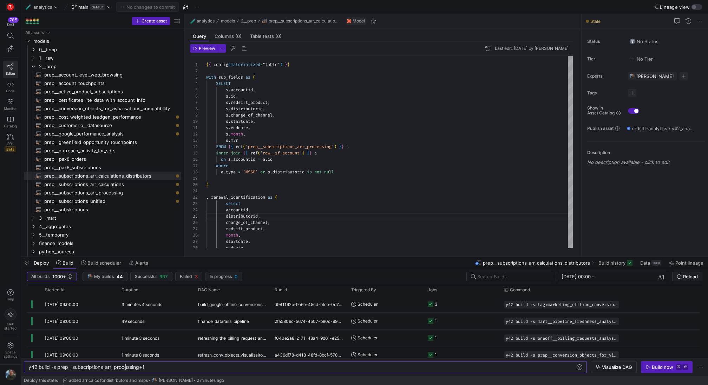
click at [124, 368] on div "y42 build -s prep__subscriptions_arr_processing+1" at bounding box center [302, 368] width 548 height 6
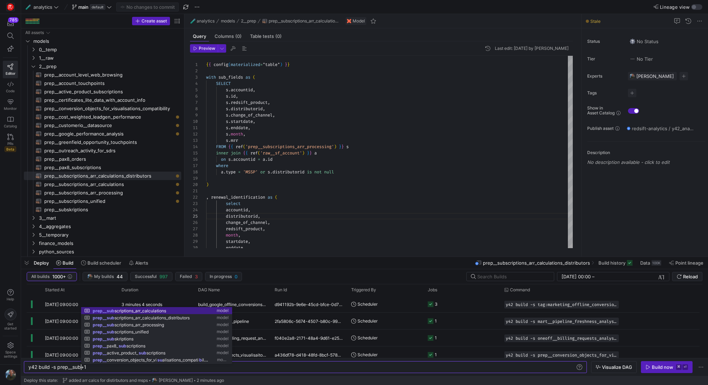
scroll to position [0, 55]
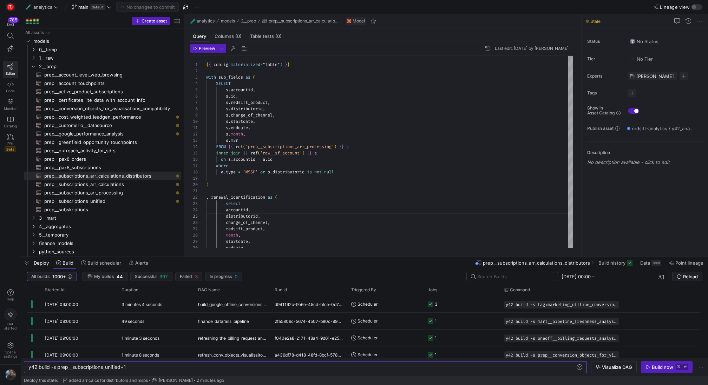
click at [149, 369] on div "y42 build -s prep__subscriptions_unified+1" at bounding box center [302, 368] width 548 height 6
type textarea "y42 build -s prep__subscriptions_unified+2"
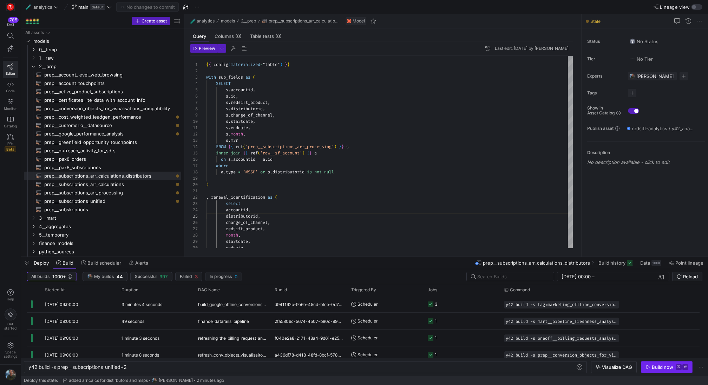
click at [678, 364] on span "button" at bounding box center [667, 367] width 51 height 11
click at [28, 262] on span "button" at bounding box center [26, 263] width 11 height 12
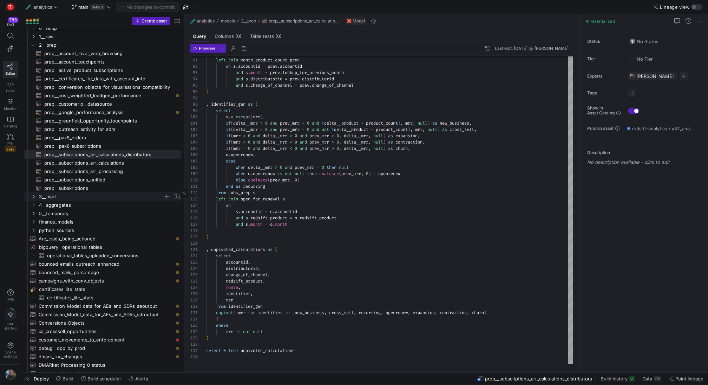
click at [51, 193] on span "3__mart" at bounding box center [101, 197] width 124 height 8
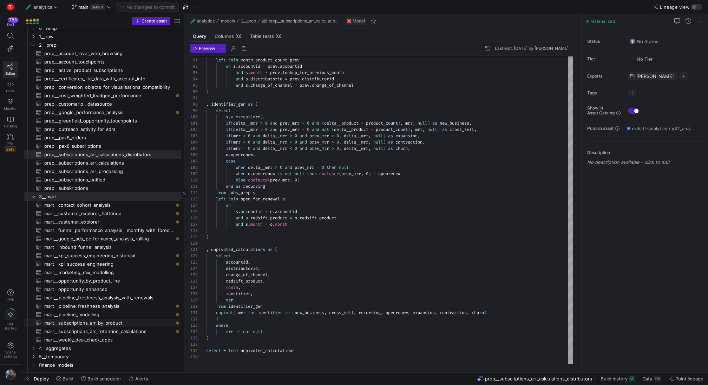
click at [110, 326] on span "mart__subscriptions_arr_by_product​​​​​​​​​​" at bounding box center [108, 323] width 129 height 8
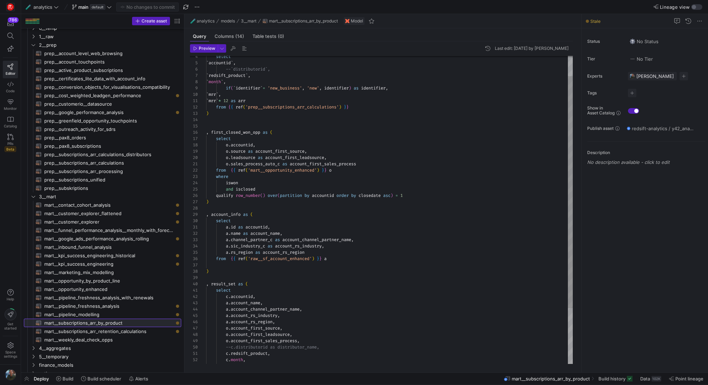
scroll to position [63, 0]
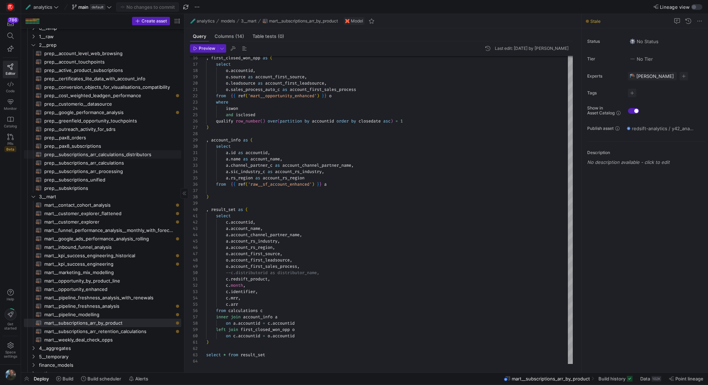
click at [137, 153] on span "prep__subscriptions_arr_calculations_distributors​​​​​​​​​​" at bounding box center [108, 155] width 129 height 8
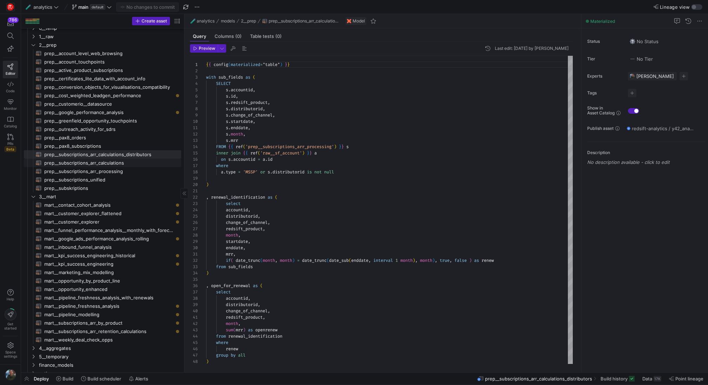
click at [127, 163] on span "prep__subscriptions_arr_calculations​​​​​​​​​​" at bounding box center [108, 163] width 129 height 8
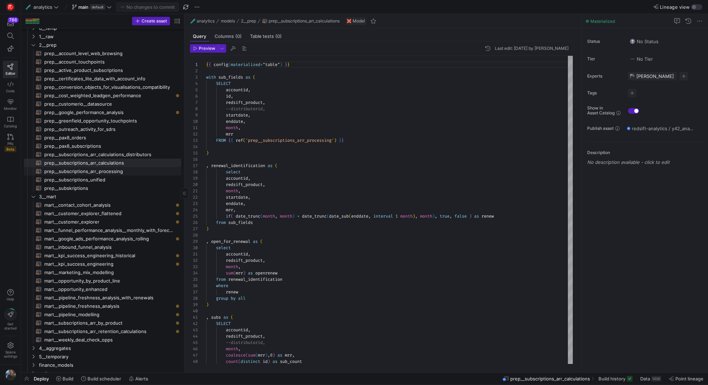
click at [125, 173] on span "prep__subscriptions_arr_processing​​​​​​​​​​" at bounding box center [108, 172] width 129 height 8
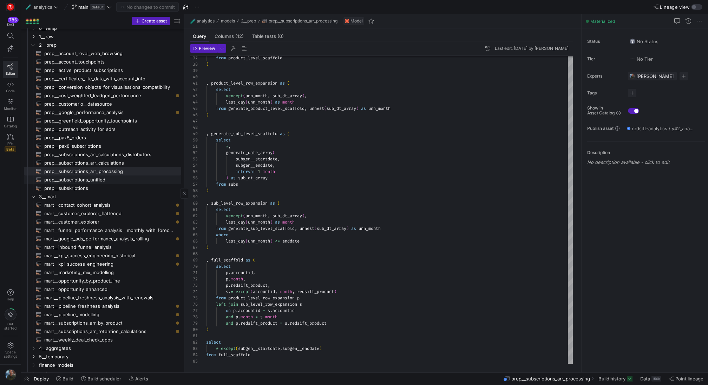
click at [112, 181] on span "prep__subscriptions_unified​​​​​​​​​​" at bounding box center [108, 180] width 129 height 8
type textarea "with old_cpq_subscriptions_prep as ( -- first we clean up the old CPQ subscript…"
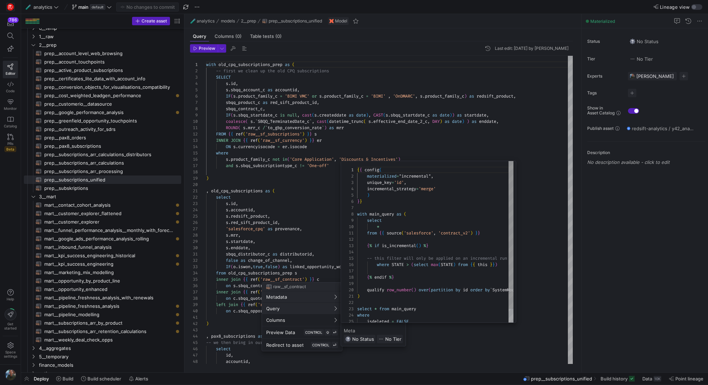
scroll to position [63, 0]
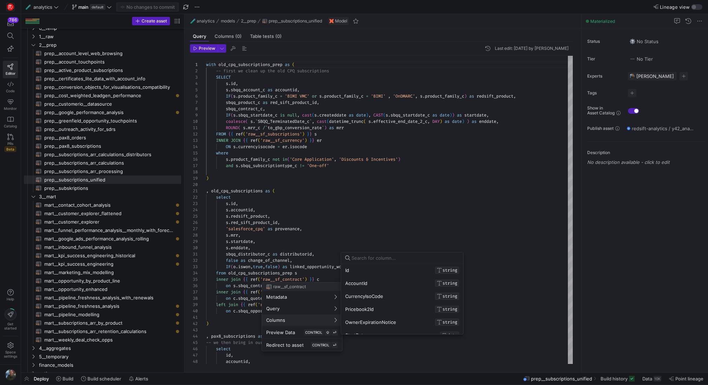
click at [371, 260] on input at bounding box center [406, 258] width 108 height 6
type input "dis"
click at [359, 199] on div at bounding box center [354, 192] width 708 height 385
click at [380, 270] on input "dis" at bounding box center [406, 271] width 108 height 6
type input "distibu"
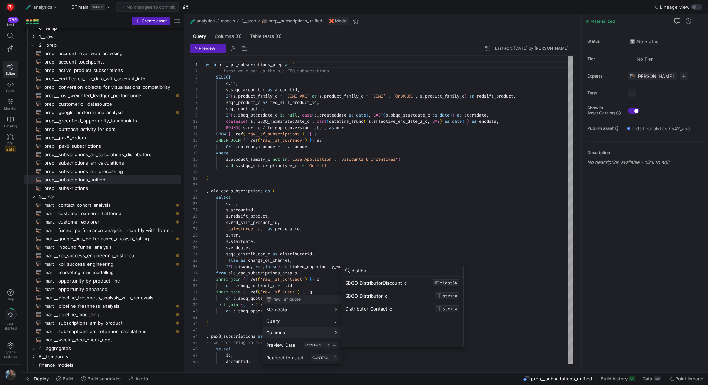
click at [116, 155] on div at bounding box center [354, 192] width 708 height 385
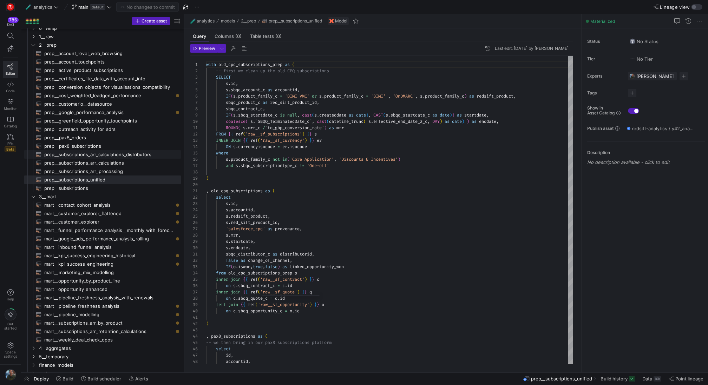
click at [116, 155] on span "prep__subscriptions_arr_calculations_distributors​​​​​​​​​​" at bounding box center [108, 155] width 129 height 8
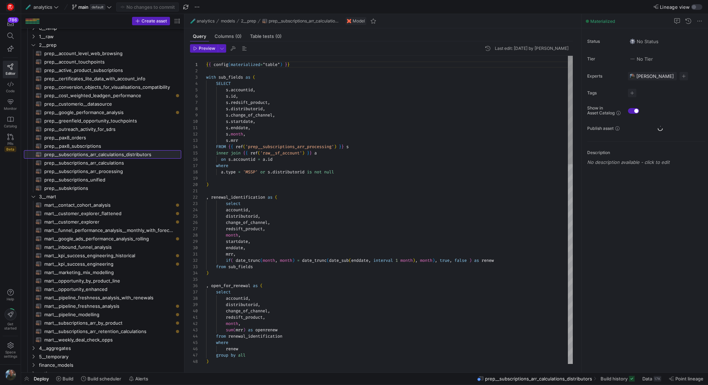
scroll to position [63, 0]
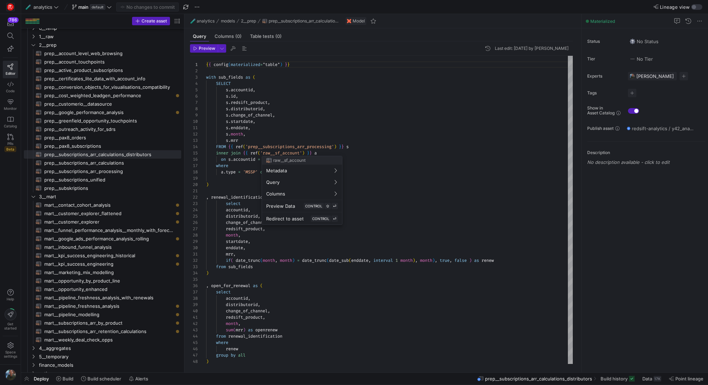
click at [364, 138] on div at bounding box center [354, 192] width 708 height 385
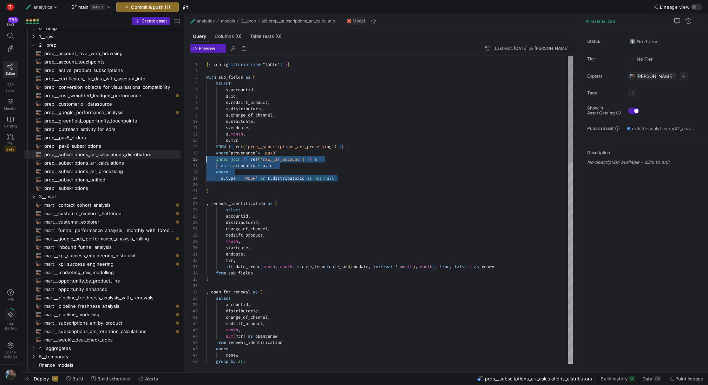
scroll to position [32, 0]
drag, startPoint x: 346, startPoint y: 179, endPoint x: 191, endPoint y: 158, distance: 156.7
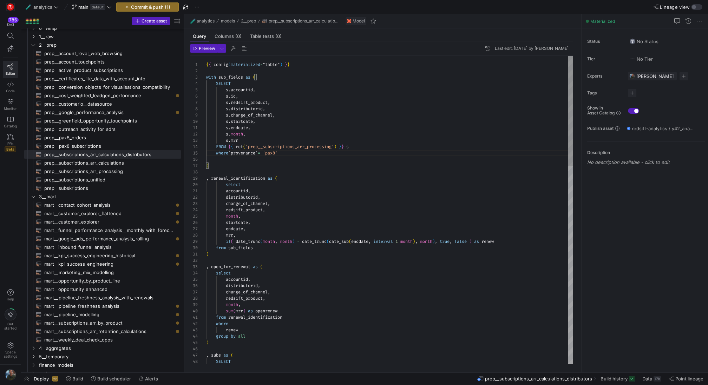
scroll to position [25, 25]
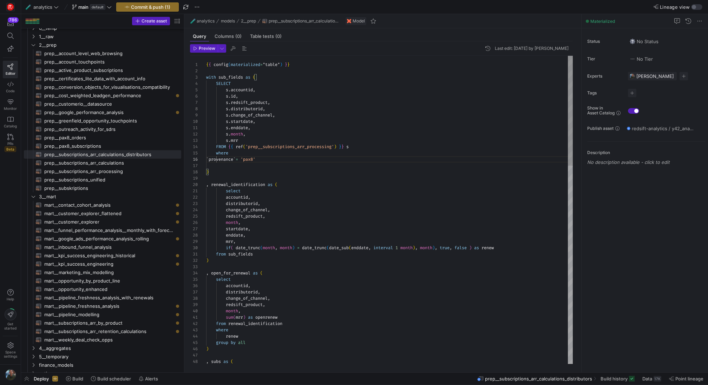
scroll to position [32, 73]
click at [153, 5] on span "Commit & push (1)" at bounding box center [150, 7] width 39 height 6
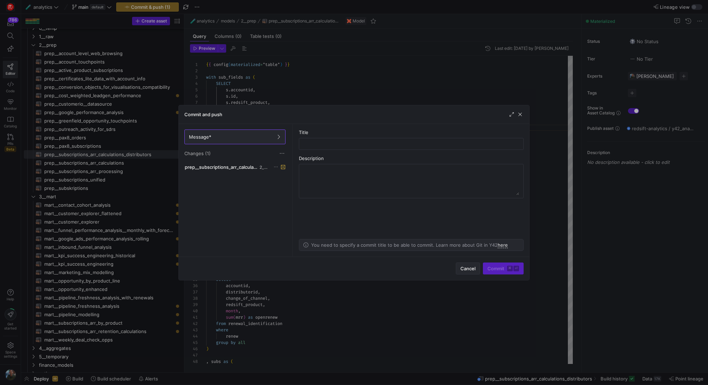
click at [460, 269] on span "button" at bounding box center [468, 268] width 24 height 11
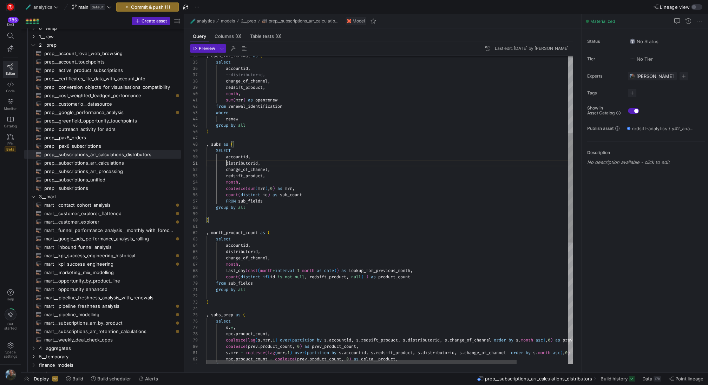
click at [227, 163] on div "group by all ) , subs as ( month , sum ( mrr ) as openrenew from renewal_identi…" at bounding box center [419, 273] width 427 height 870
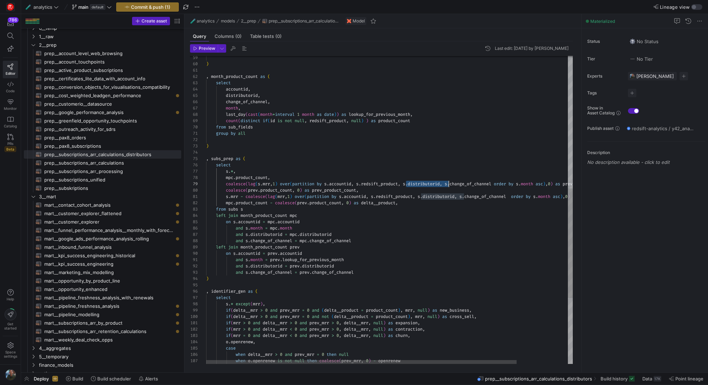
scroll to position [51, 243]
drag, startPoint x: 407, startPoint y: 184, endPoint x: 448, endPoint y: 182, distance: 41.1
click at [448, 182] on div ") , month_product_count as ( select accountid , distributorid , change_of_chann…" at bounding box center [419, 117] width 427 height 870
drag, startPoint x: 464, startPoint y: 198, endPoint x: 424, endPoint y: 197, distance: 40.8
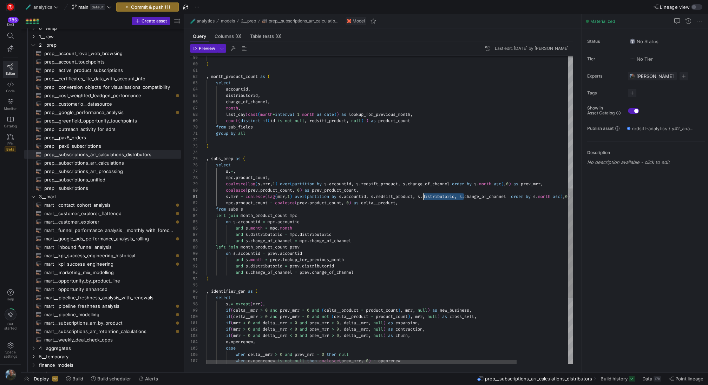
click at [424, 197] on div ") , month_product_count as ( select accountid , distributorid , change_of_chann…" at bounding box center [419, 117] width 427 height 870
click at [236, 236] on div ") , month_product_count as ( select accountid , distributorid , change_of_chann…" at bounding box center [419, 117] width 427 height 870
click at [237, 267] on div ") , month_product_count as ( select accountid , distributorid , change_of_chann…" at bounding box center [419, 117] width 427 height 870
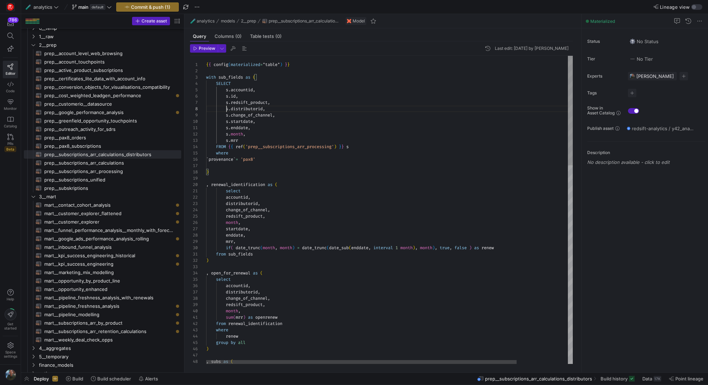
scroll to position [44, 20]
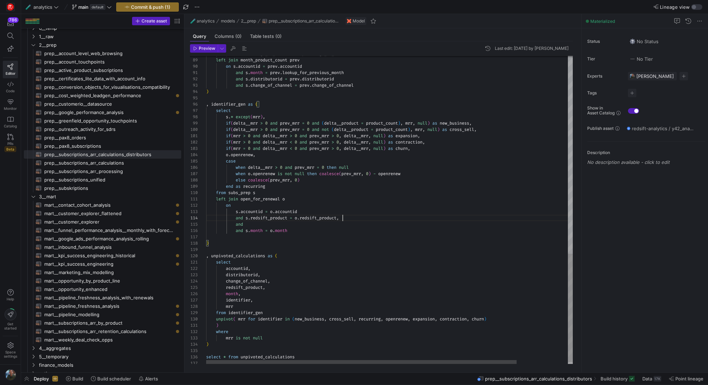
scroll to position [19, 134]
drag, startPoint x: 346, startPoint y: 217, endPoint x: 340, endPoint y: 217, distance: 5.6
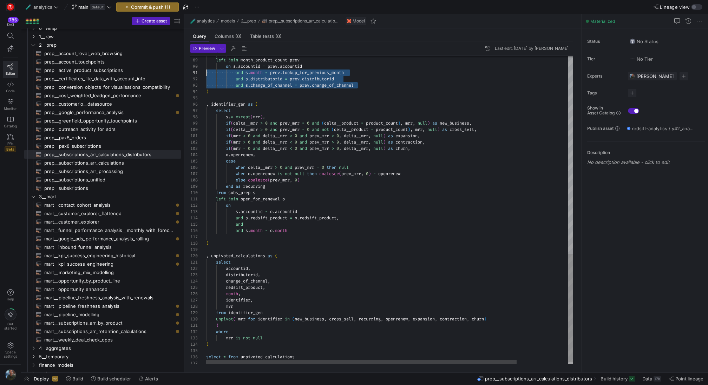
scroll to position [6, 0]
drag, startPoint x: 363, startPoint y: 85, endPoint x: 175, endPoint y: 81, distance: 187.3
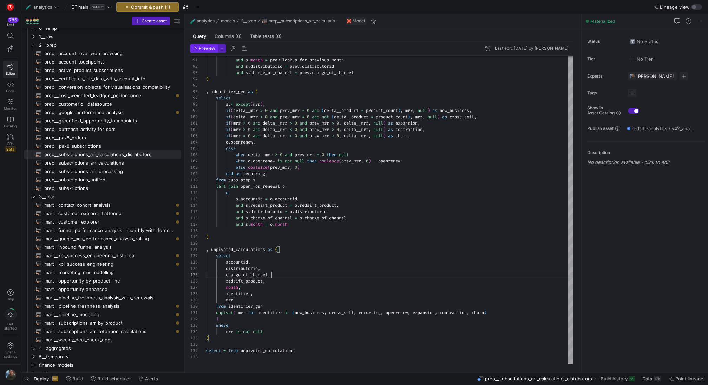
click at [209, 50] on span "Preview" at bounding box center [207, 48] width 17 height 5
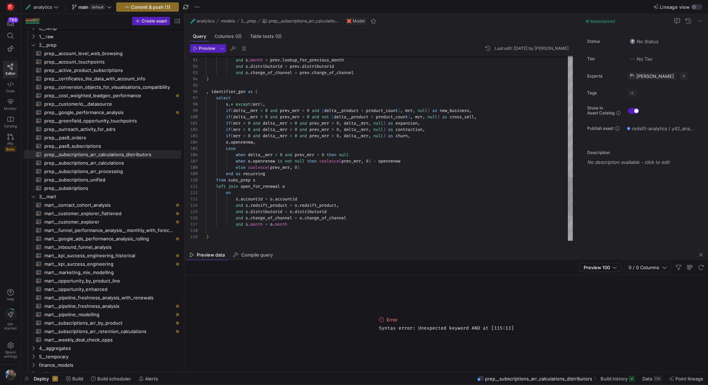
type textarea "left join open_for_renewal o on s.accountid = o.accountid and s.redsift_product…"
click at [201, 50] on span "Preview" at bounding box center [207, 48] width 17 height 5
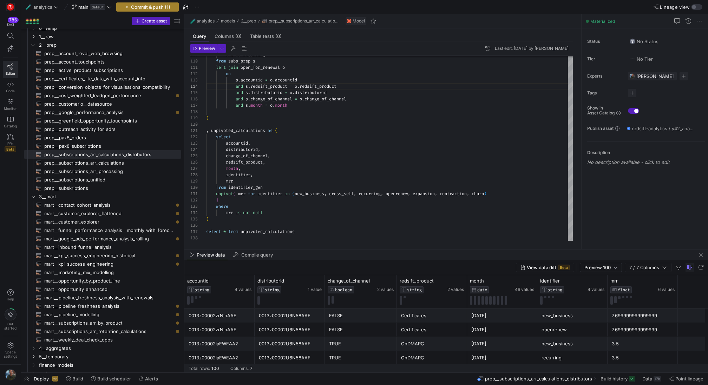
click at [157, 5] on span "Commit & push (1)" at bounding box center [150, 7] width 39 height 6
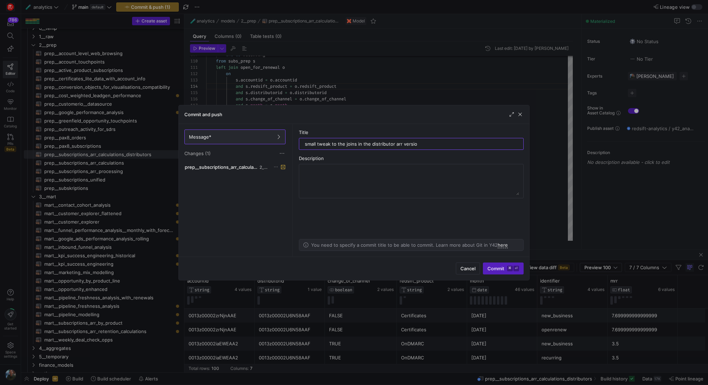
type input "small tweak to the joins in the distributor arr version"
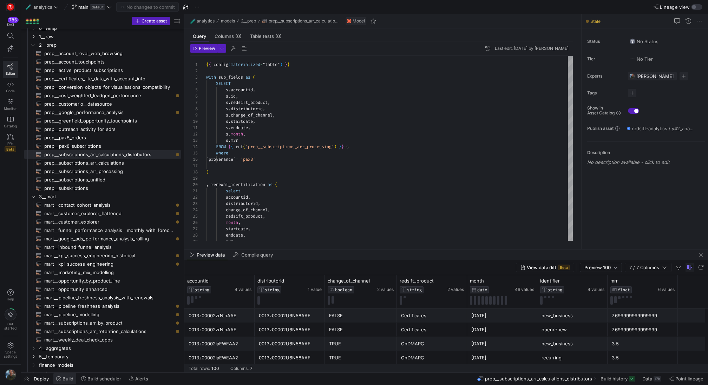
click at [70, 377] on span "Build" at bounding box center [68, 379] width 11 height 6
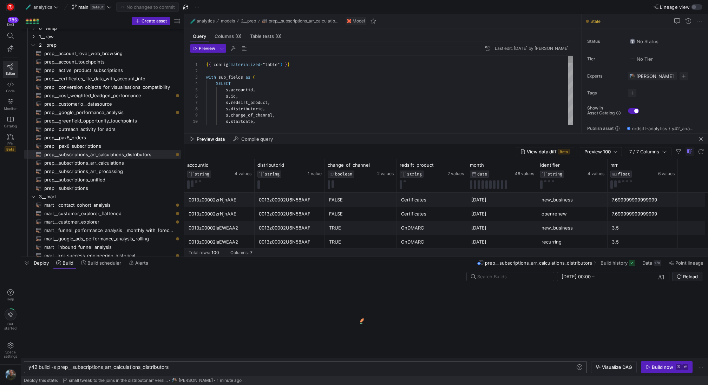
scroll to position [0, 142]
click at [175, 370] on div "y42 build -s prep__subscriptions_arr_calculations_ distributors" at bounding box center [302, 368] width 548 height 6
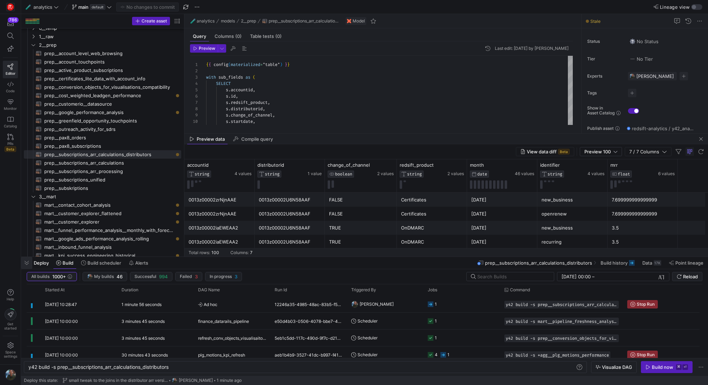
click at [27, 264] on span "button" at bounding box center [26, 263] width 11 height 12
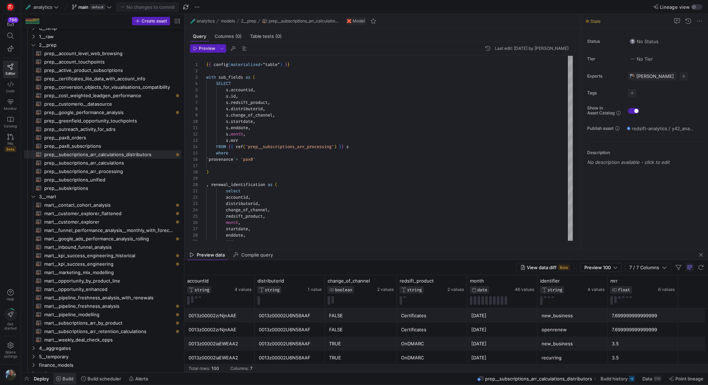
click at [60, 378] on icon at bounding box center [58, 379] width 5 height 5
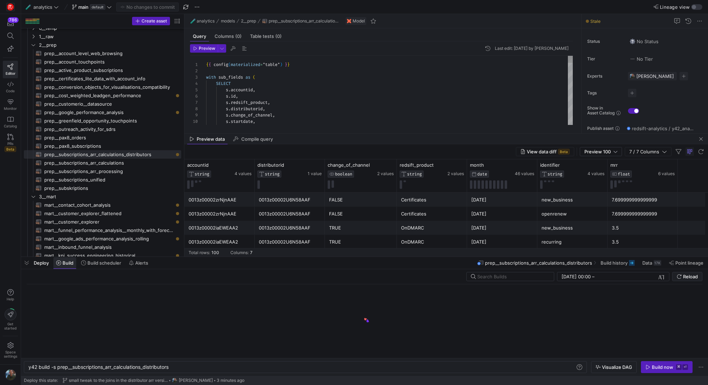
scroll to position [0, 142]
